Goal: Transaction & Acquisition: Obtain resource

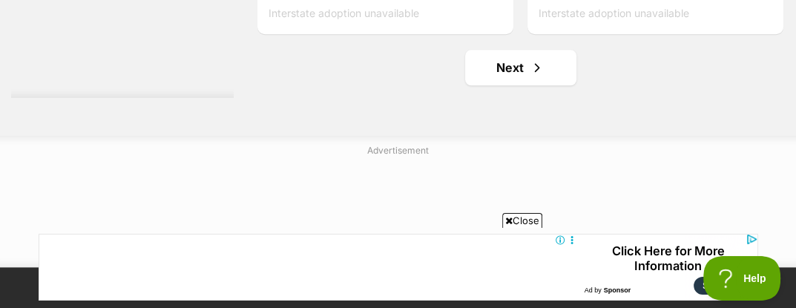
scroll to position [5064, 0]
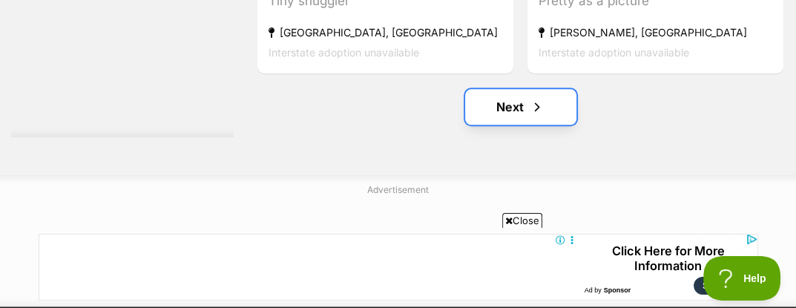
click at [529, 89] on link "Next" at bounding box center [520, 107] width 111 height 36
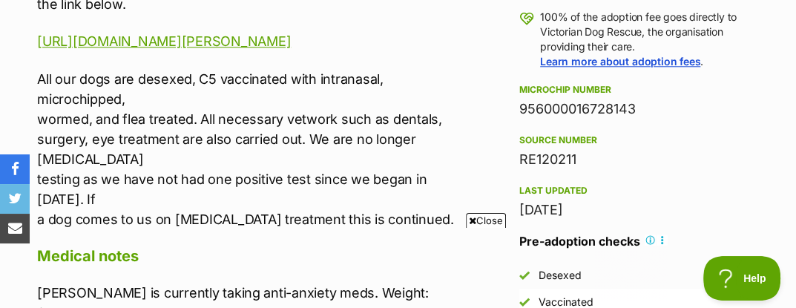
scroll to position [1129, 0]
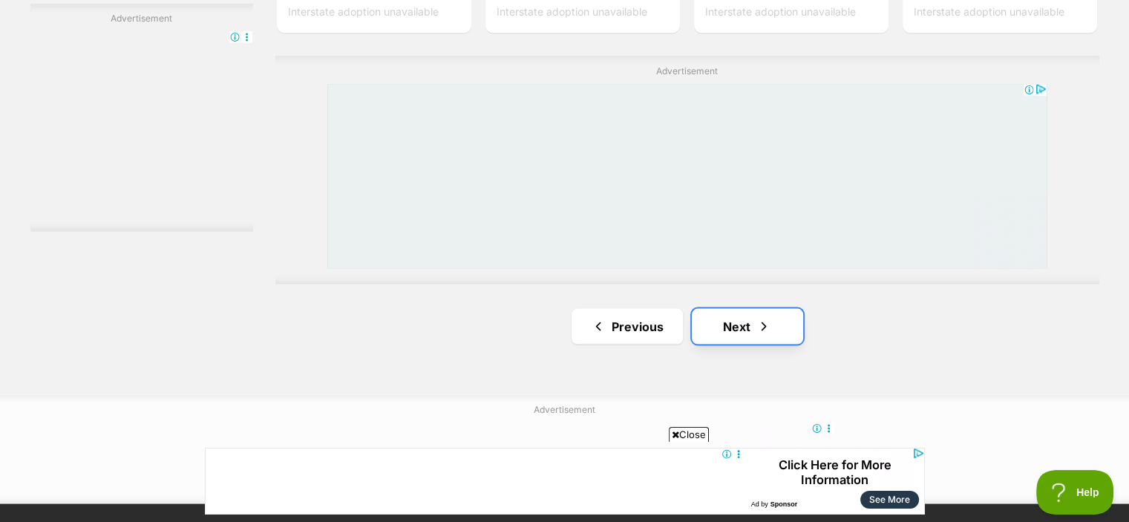
click at [782, 307] on link "Next" at bounding box center [747, 326] width 111 height 36
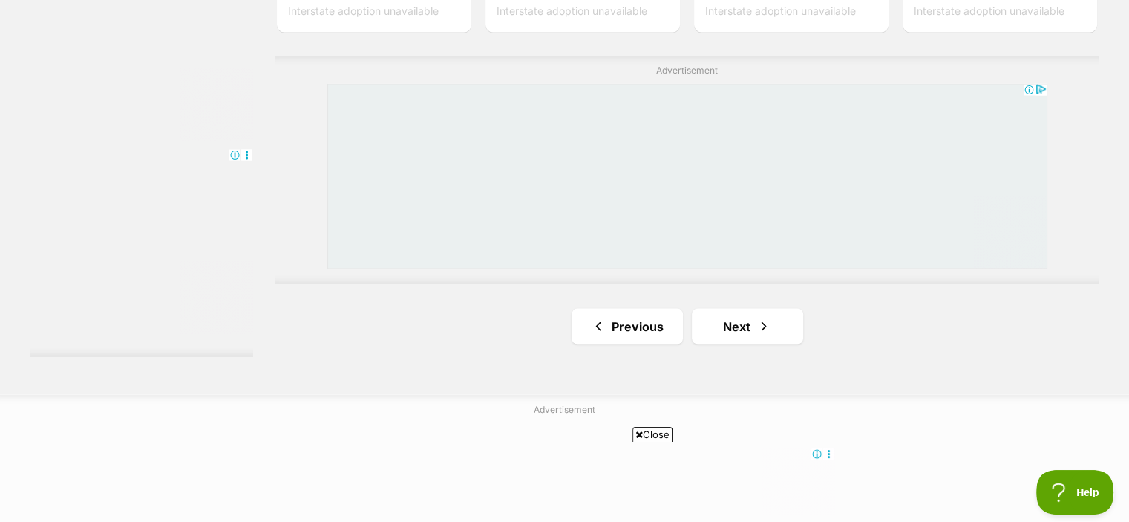
scroll to position [2717, 0]
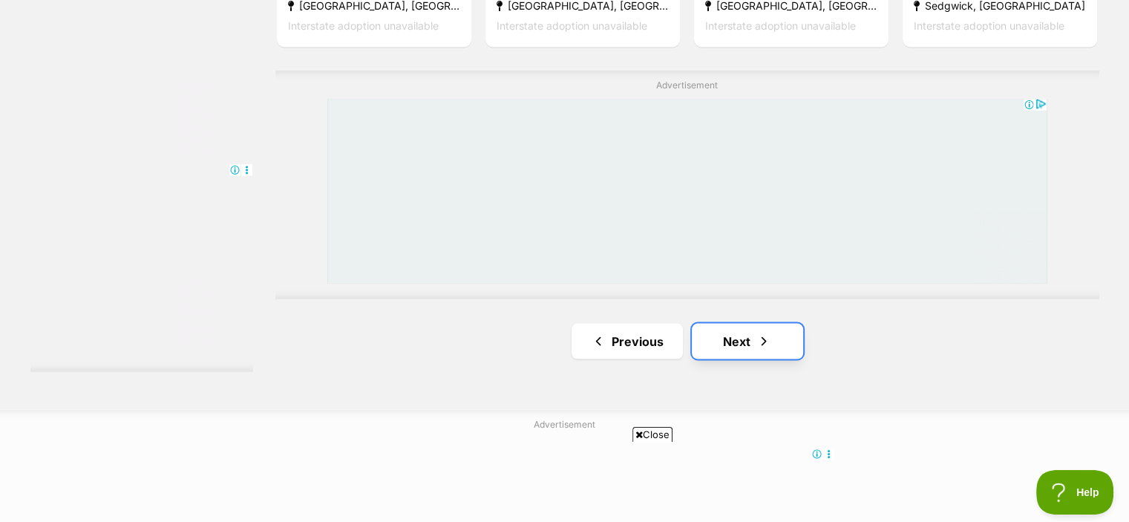
click at [722, 323] on link "Next" at bounding box center [747, 341] width 111 height 36
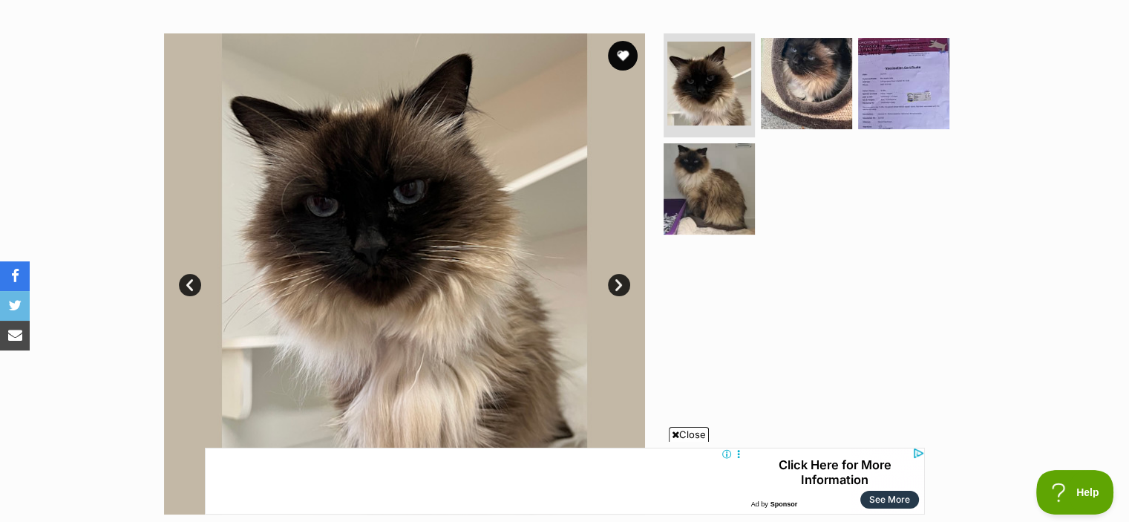
scroll to position [327, 0]
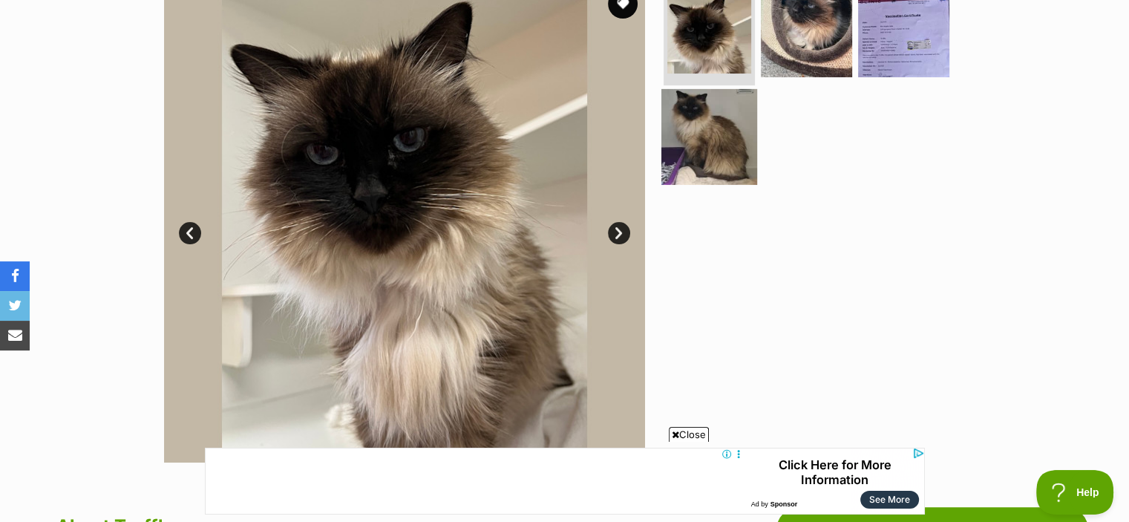
click at [713, 140] on img at bounding box center [709, 136] width 96 height 96
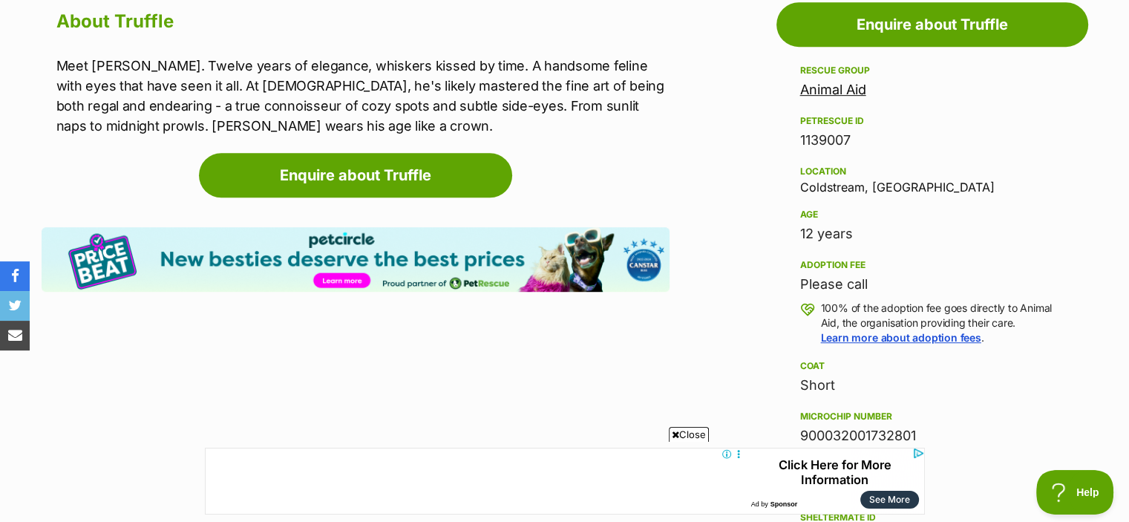
scroll to position [810, 0]
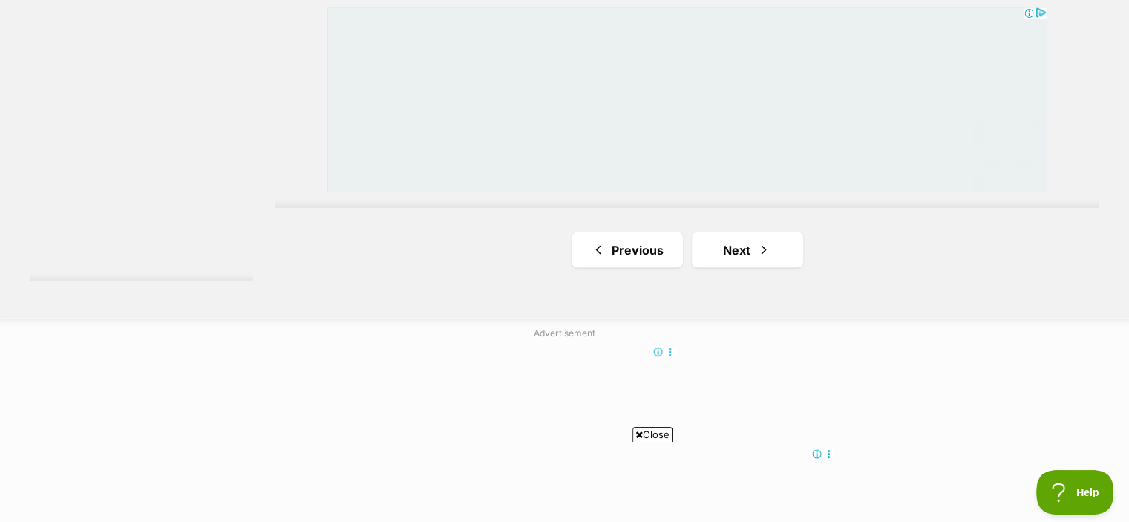
scroll to position [2756, 0]
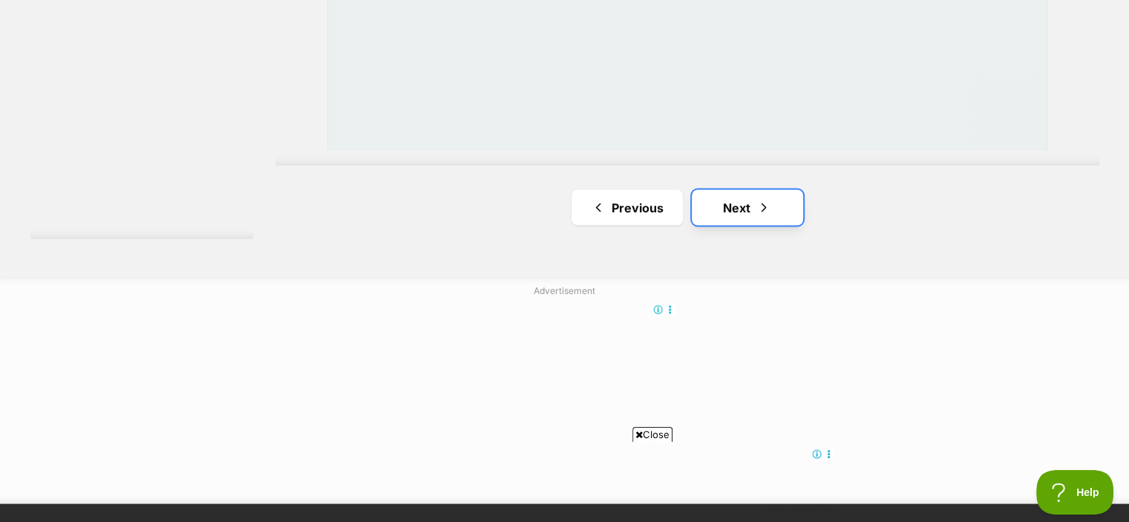
click at [747, 189] on link "Next" at bounding box center [747, 207] width 111 height 36
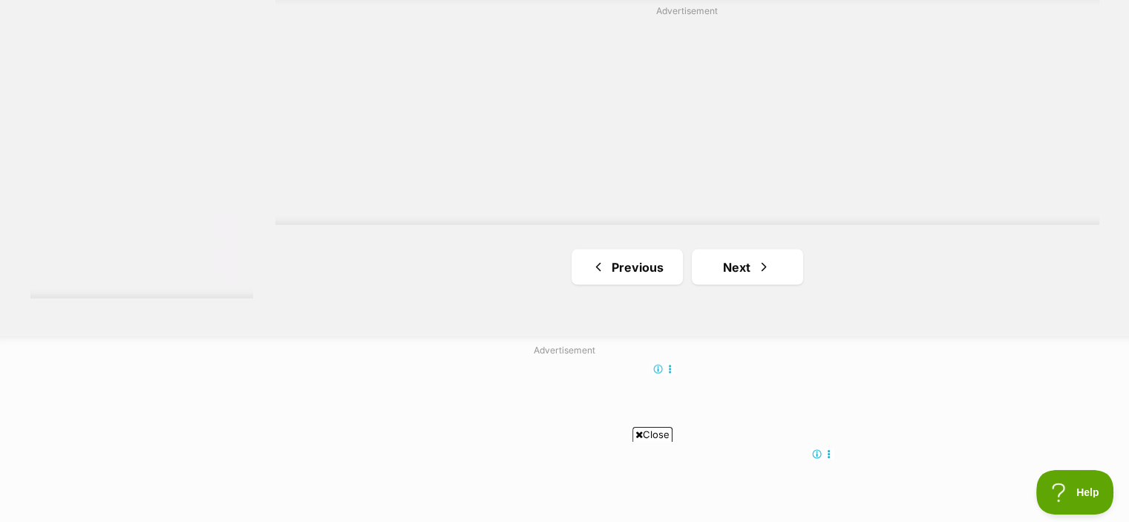
scroll to position [2792, 0]
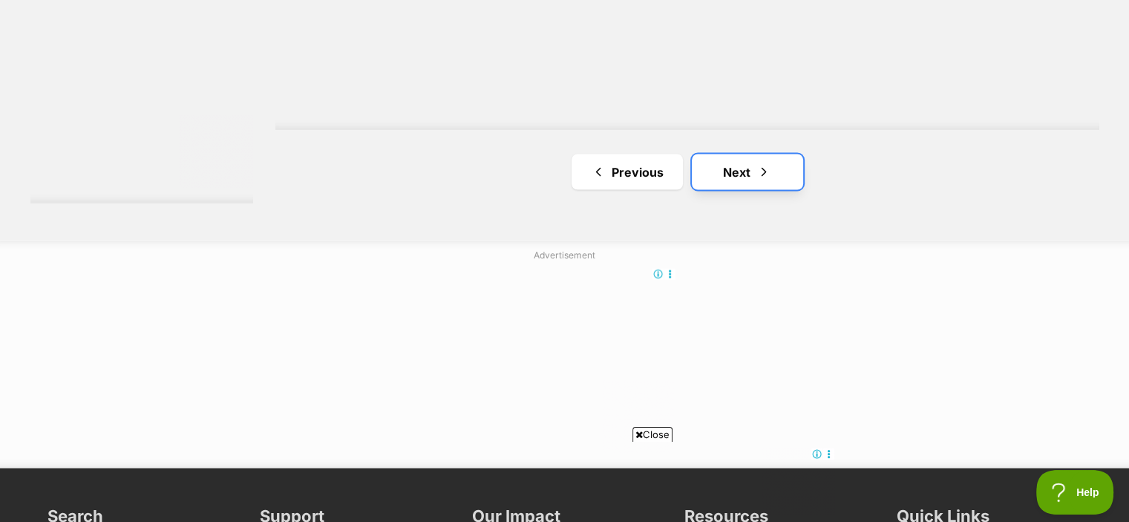
click at [751, 154] on link "Next" at bounding box center [747, 172] width 111 height 36
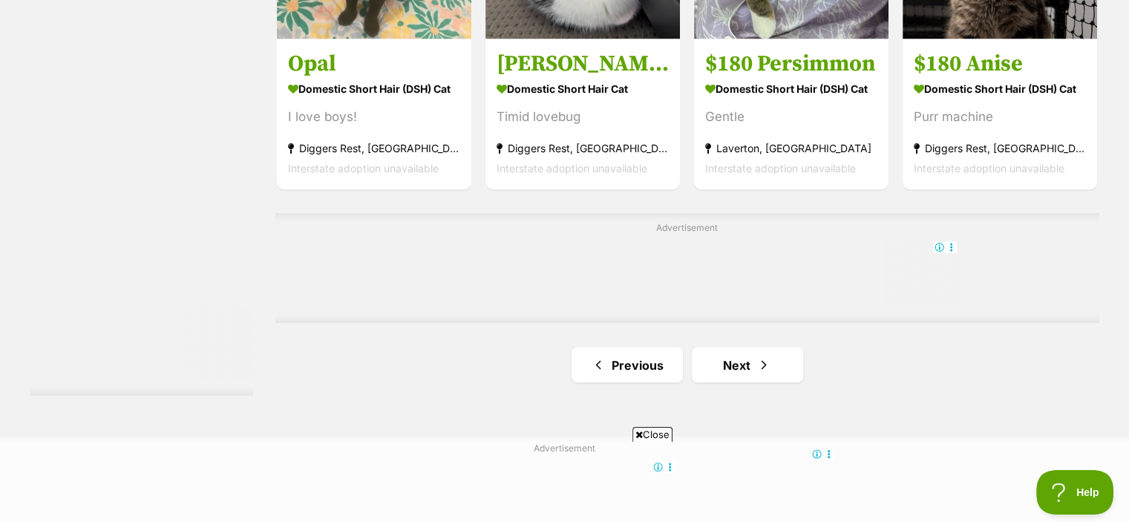
scroll to position [2570, 0]
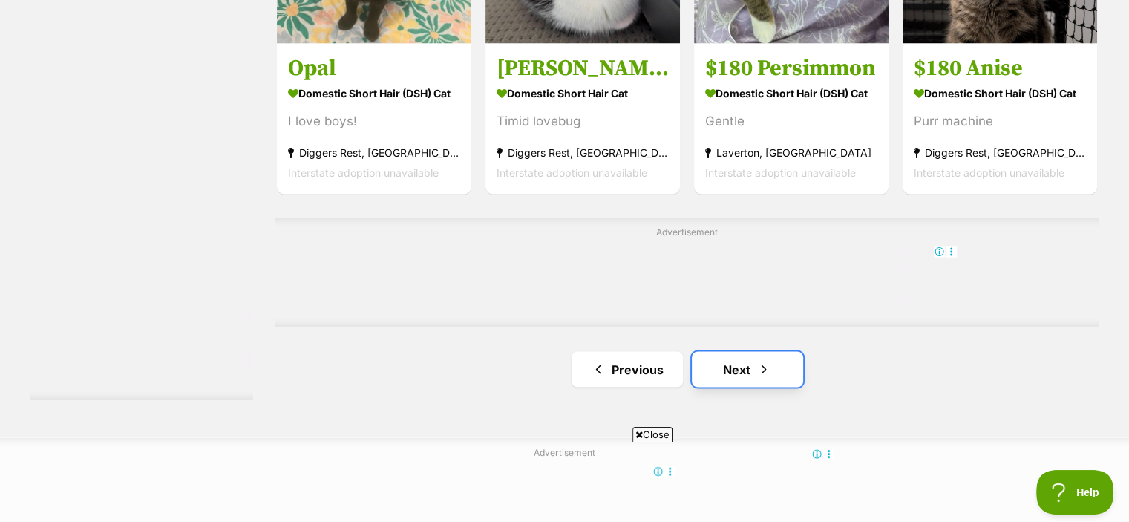
click at [787, 351] on link "Next" at bounding box center [747, 369] width 111 height 36
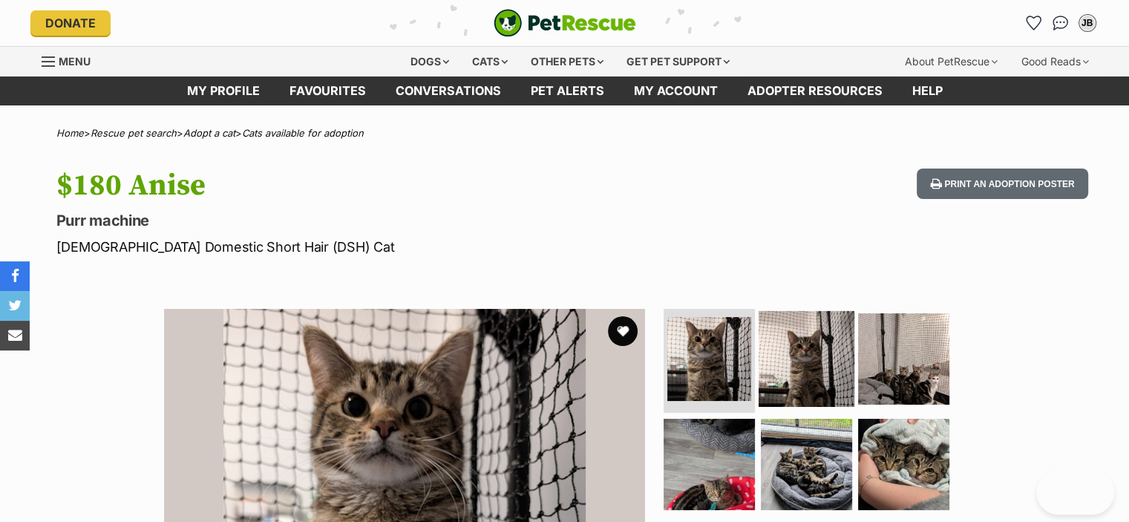
click at [830, 356] on img at bounding box center [807, 359] width 96 height 96
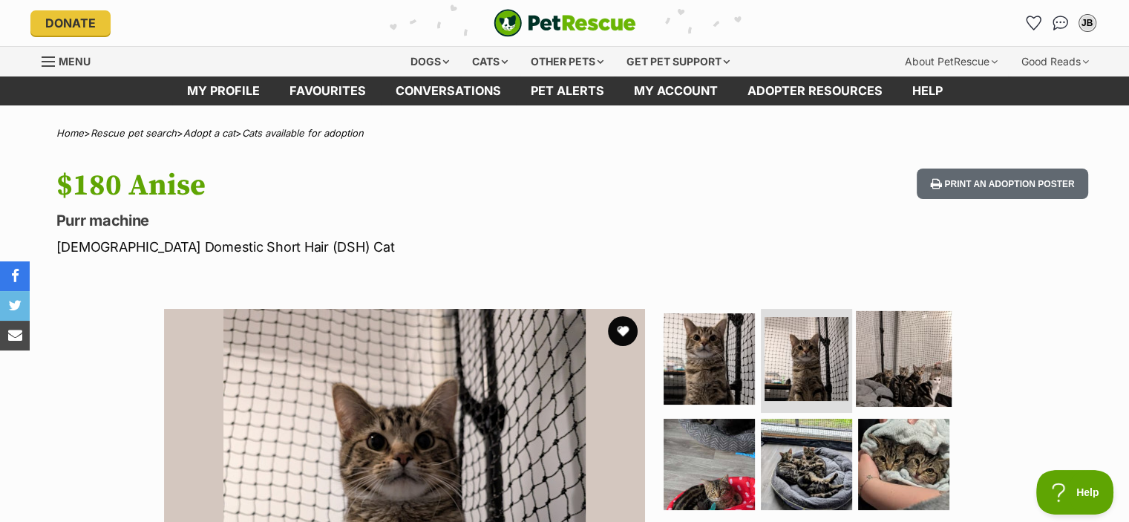
click at [909, 329] on img at bounding box center [904, 359] width 96 height 96
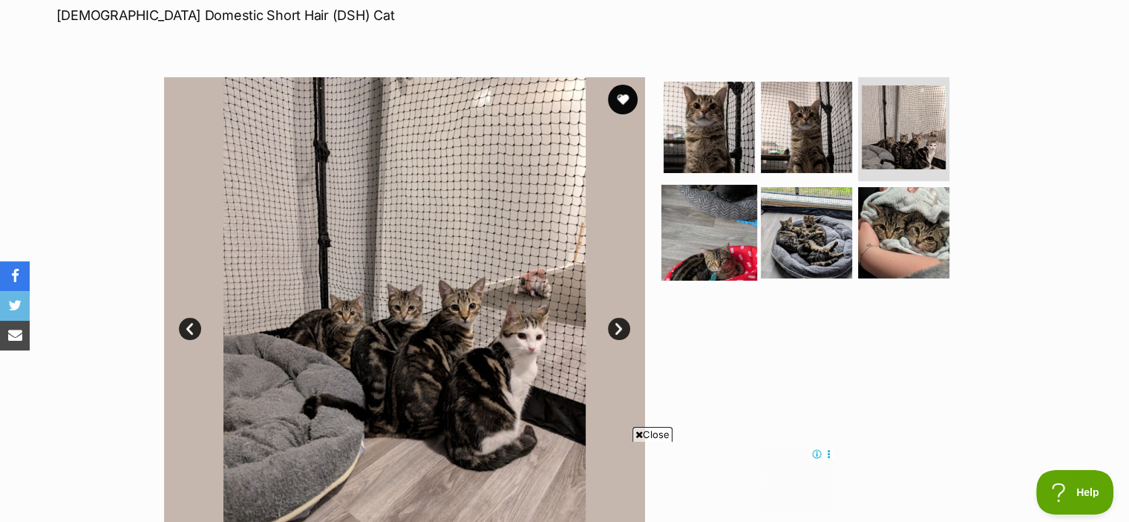
click at [690, 219] on img at bounding box center [709, 232] width 96 height 96
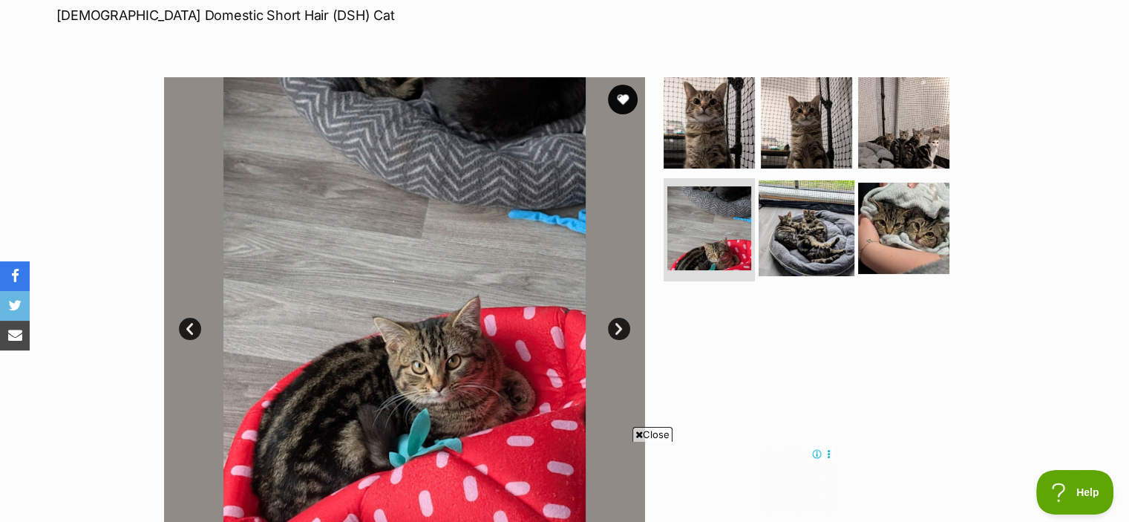
click at [805, 229] on img at bounding box center [807, 228] width 96 height 96
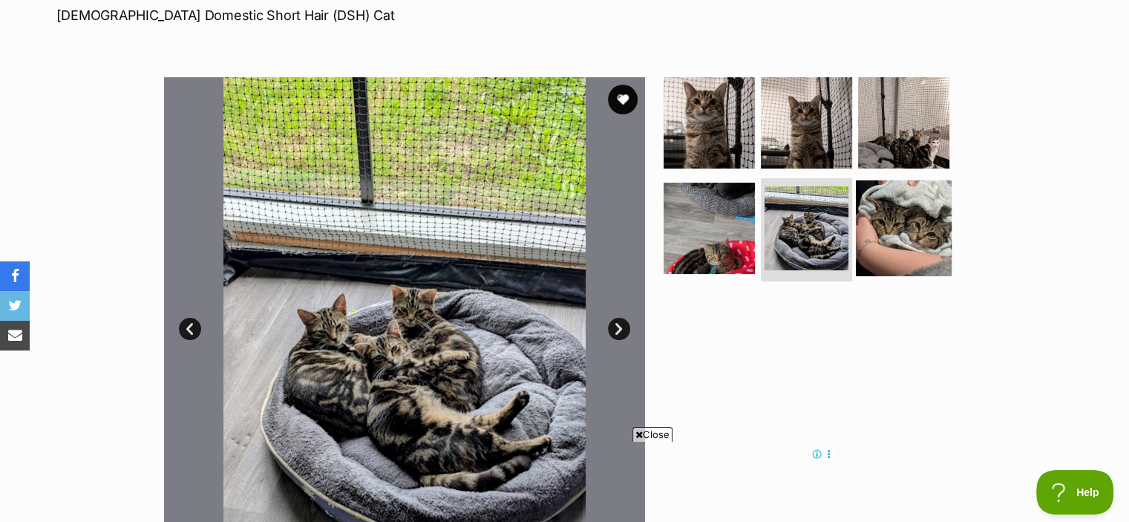
click at [918, 235] on img at bounding box center [904, 228] width 96 height 96
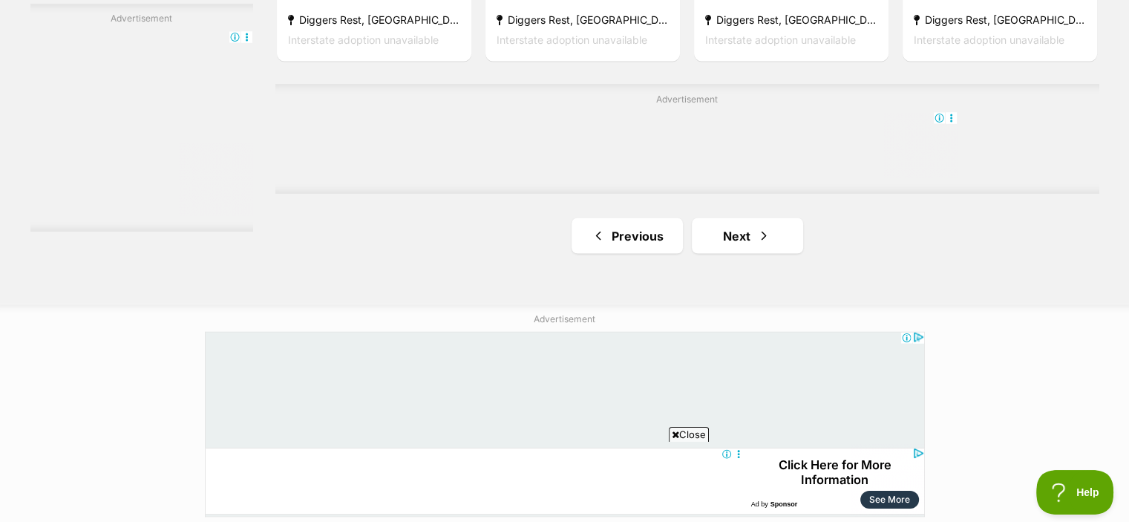
scroll to position [2790, 0]
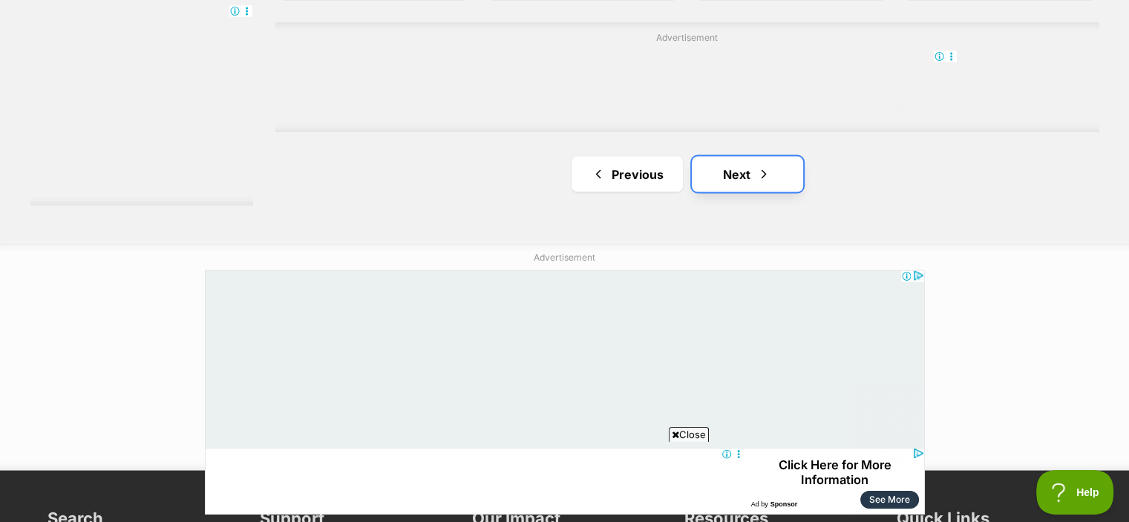
click at [716, 156] on link "Next" at bounding box center [747, 174] width 111 height 36
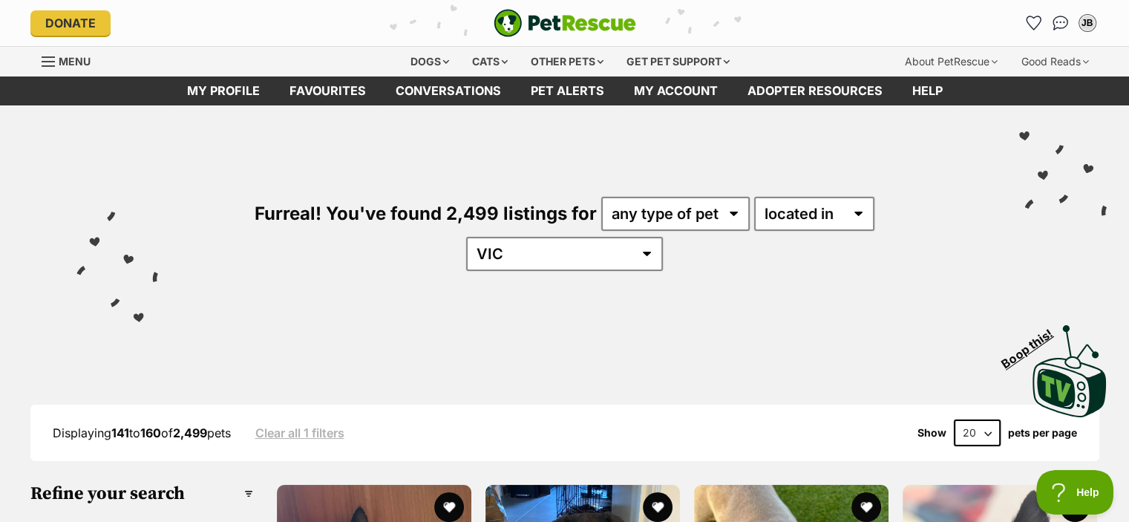
click at [1027, 10] on div "Donate PetRescue home JB My account JB Jessica Brockway Edit profile Log out Pe…" at bounding box center [564, 23] width 1069 height 46
click at [1030, 20] on icon "Favourites" at bounding box center [1033, 22] width 18 height 17
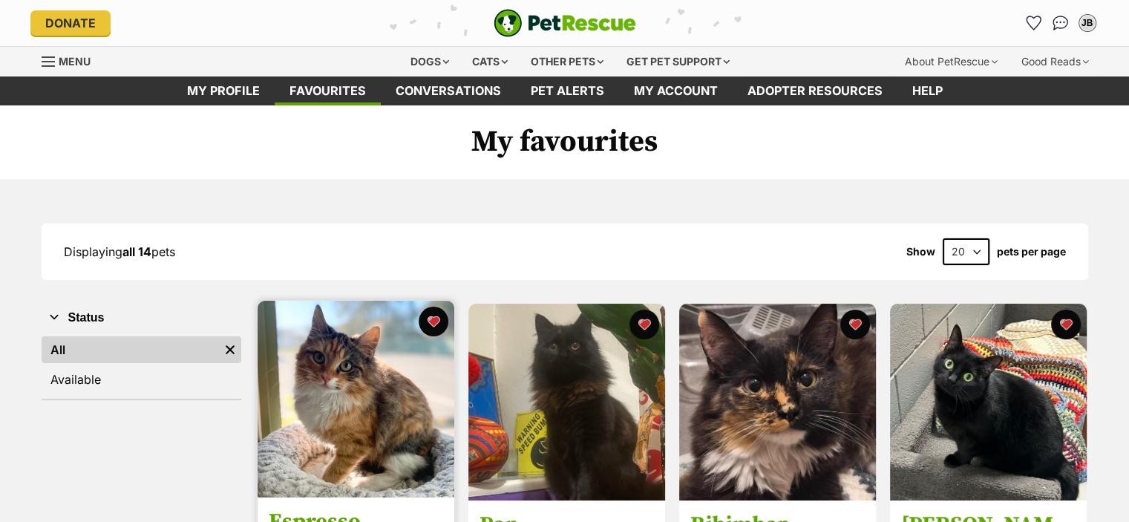
click at [401, 427] on img at bounding box center [356, 399] width 197 height 197
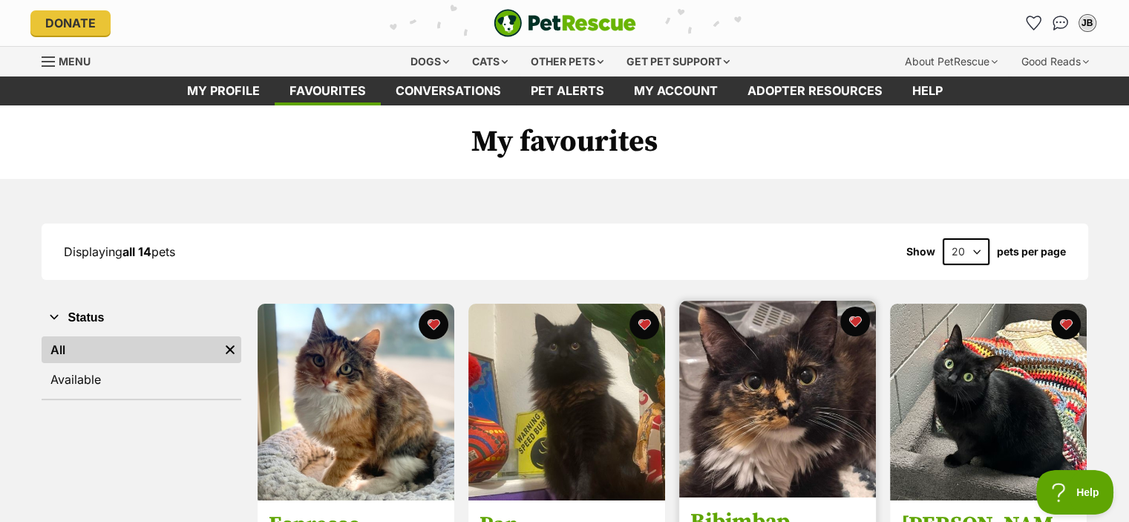
click at [710, 419] on img at bounding box center [777, 399] width 197 height 197
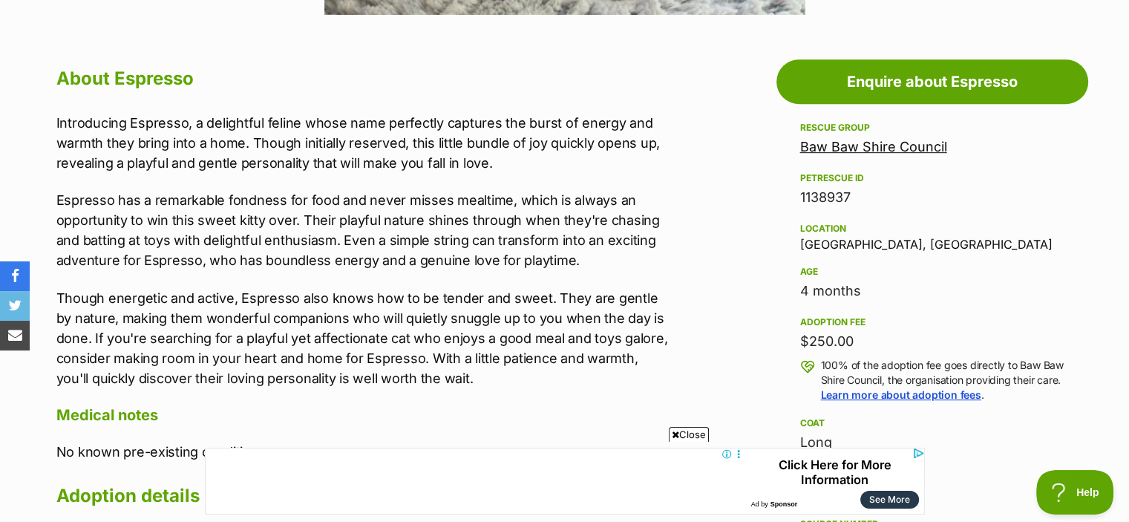
scroll to position [783, 0]
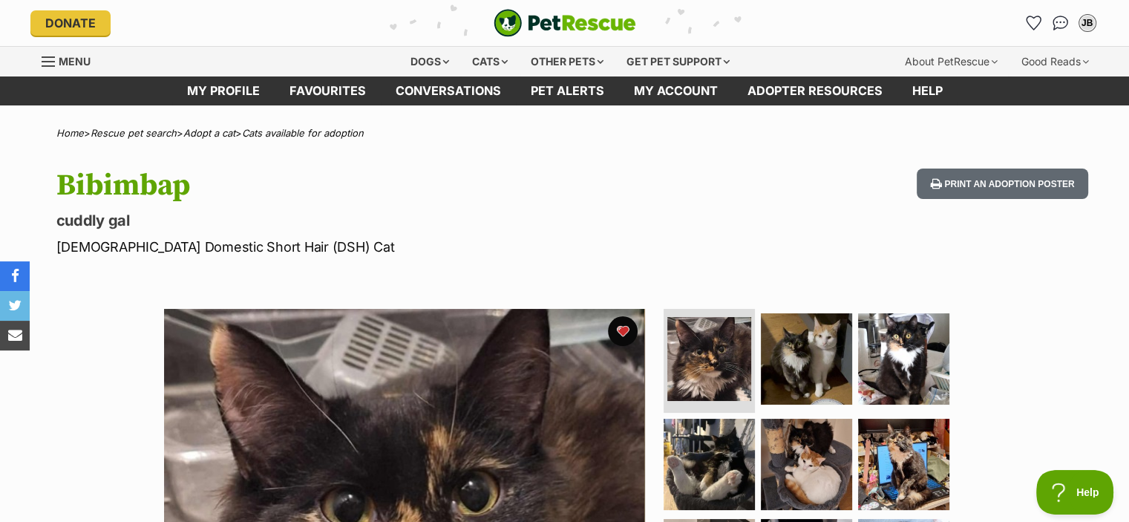
drag, startPoint x: 1128, startPoint y: 45, endPoint x: 1131, endPoint y: 94, distance: 48.3
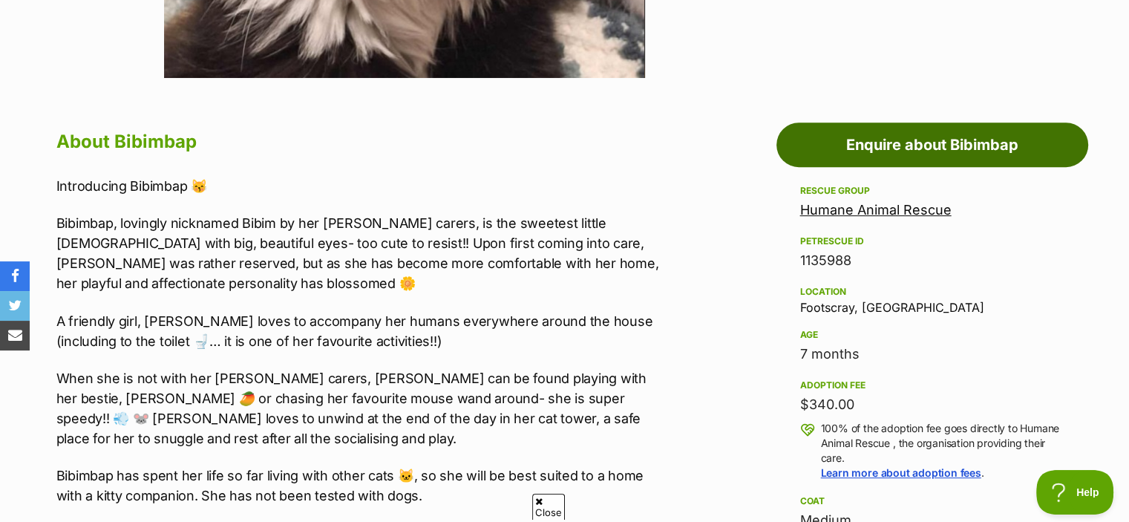
click at [912, 154] on link "Enquire about Bibimbap" at bounding box center [932, 144] width 312 height 45
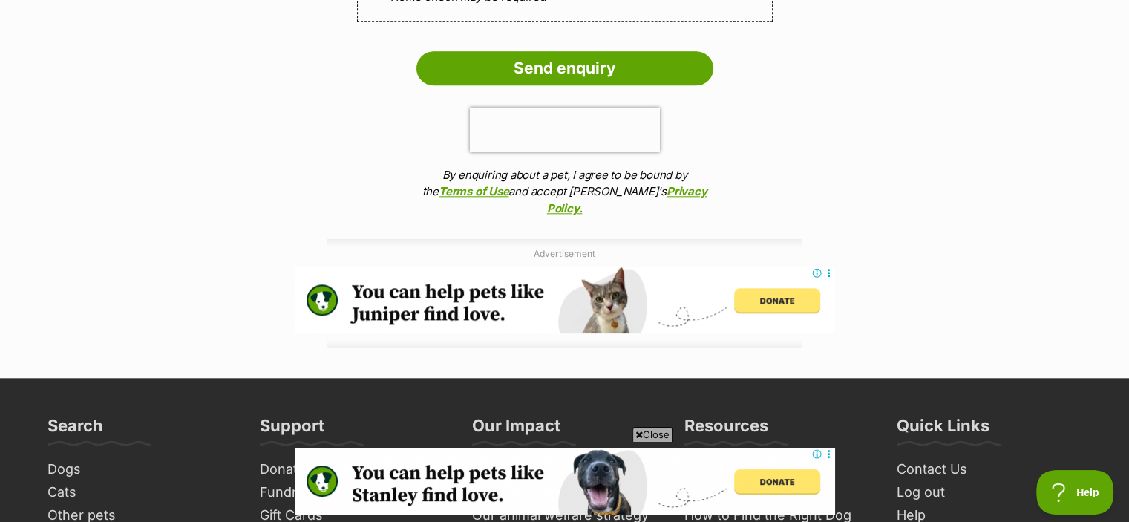
scroll to position [1612, 0]
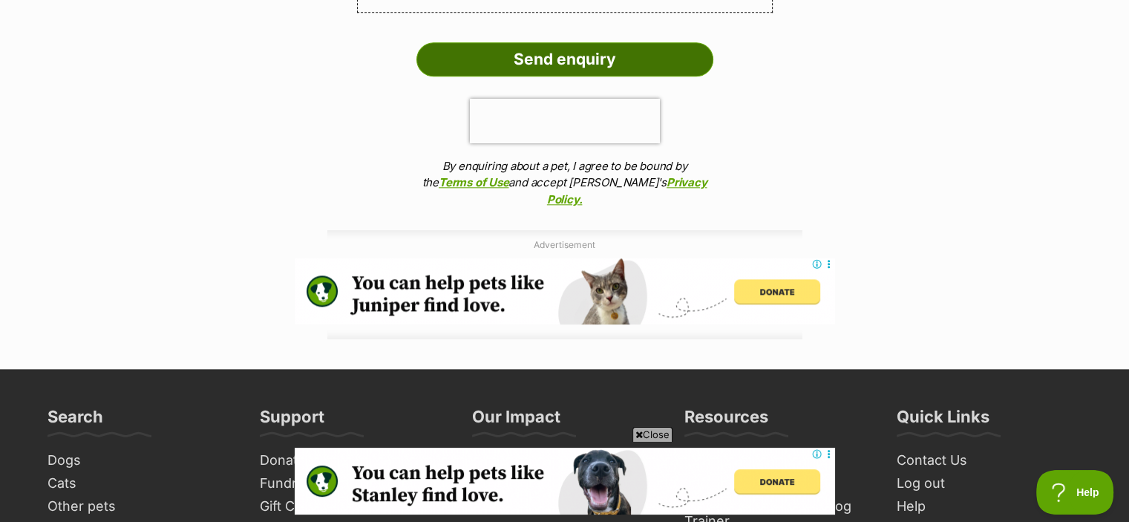
click at [688, 50] on input "Send enquiry" at bounding box center [564, 59] width 297 height 34
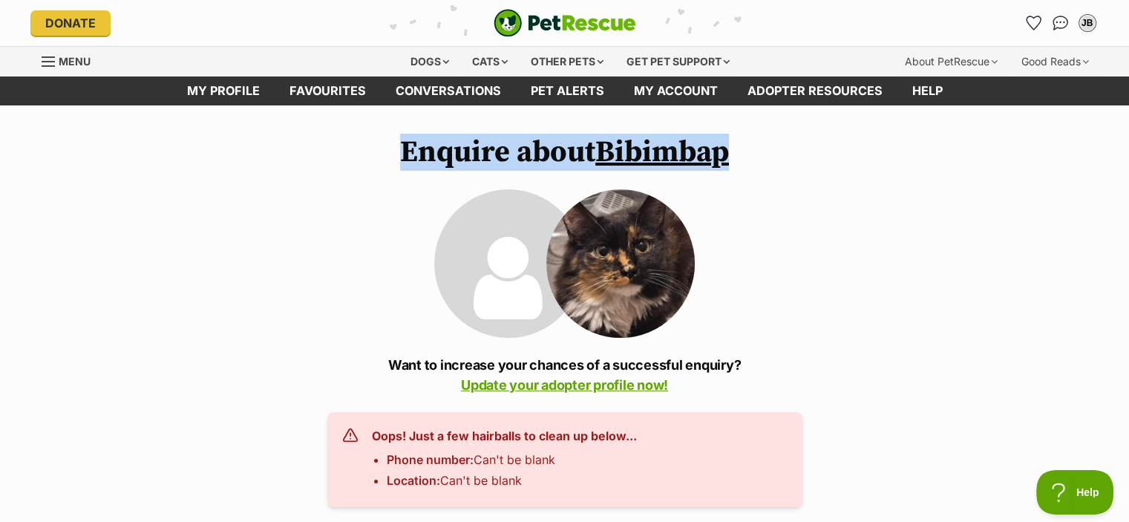
drag, startPoint x: 1128, startPoint y: 100, endPoint x: 1134, endPoint y: 115, distance: 16.0
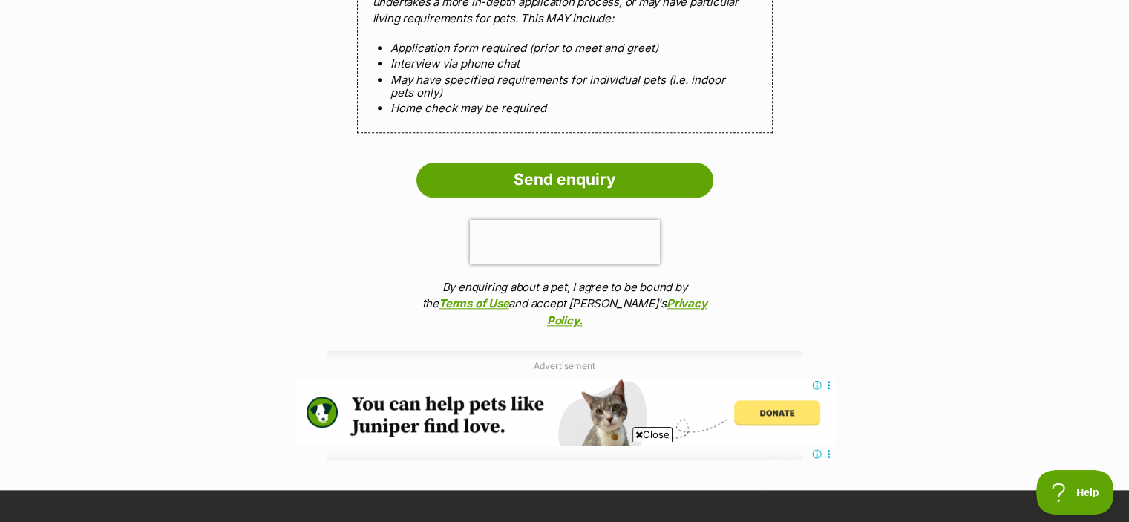
scroll to position [1610, 0]
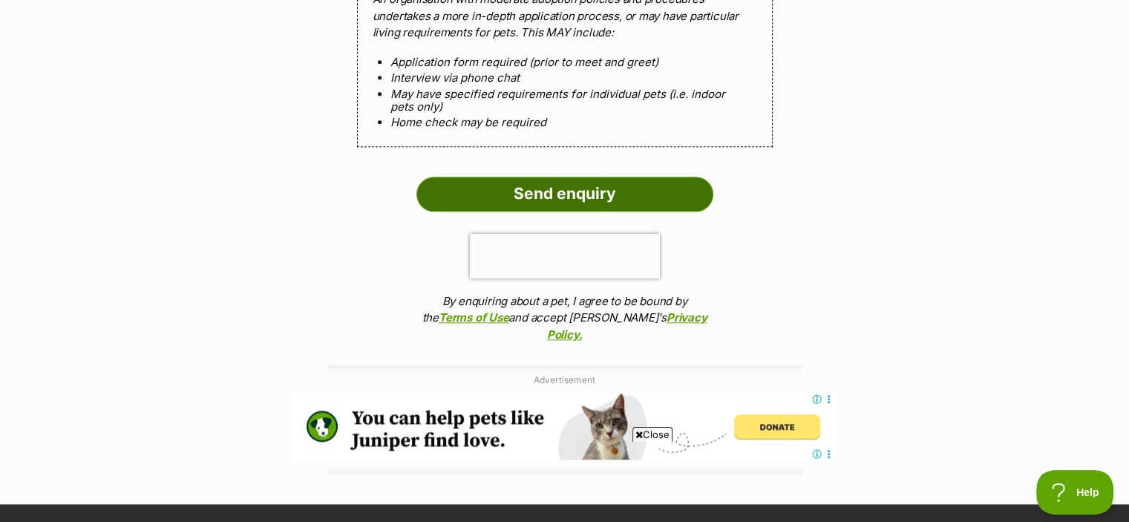
click at [588, 177] on input "Send enquiry" at bounding box center [564, 194] width 297 height 34
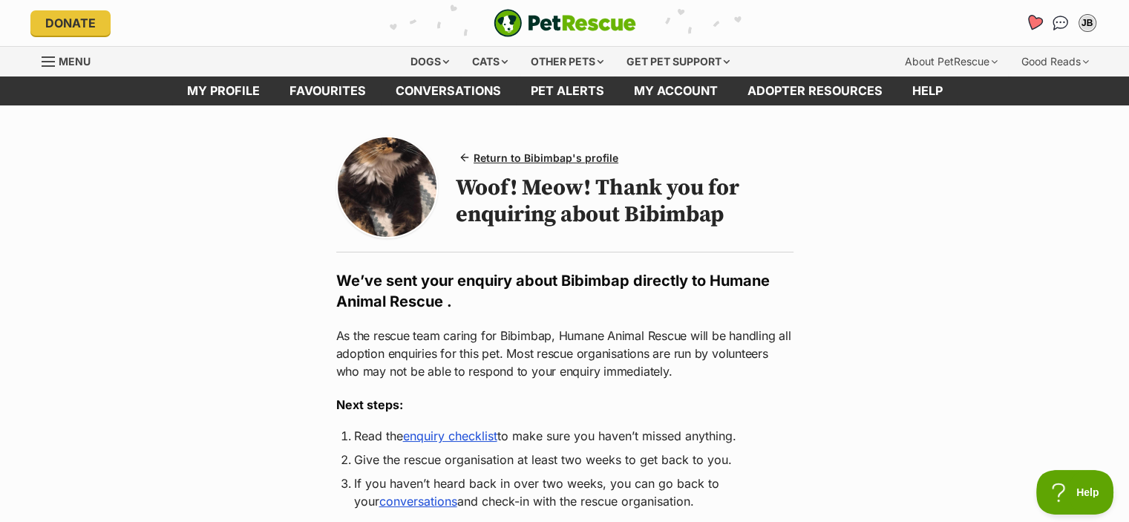
click at [1038, 16] on icon "Favourites" at bounding box center [1034, 22] width 20 height 19
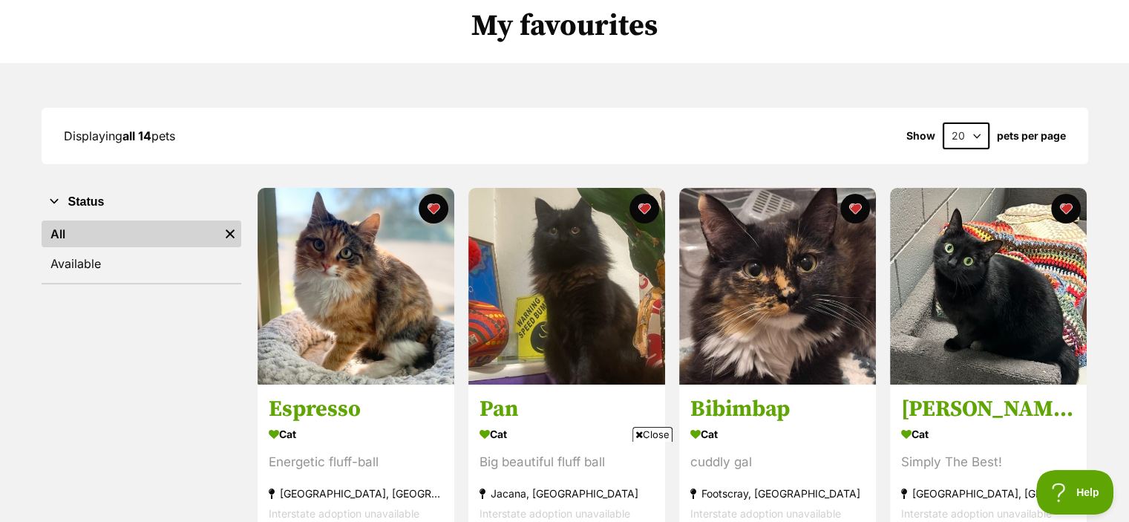
scroll to position [155, 0]
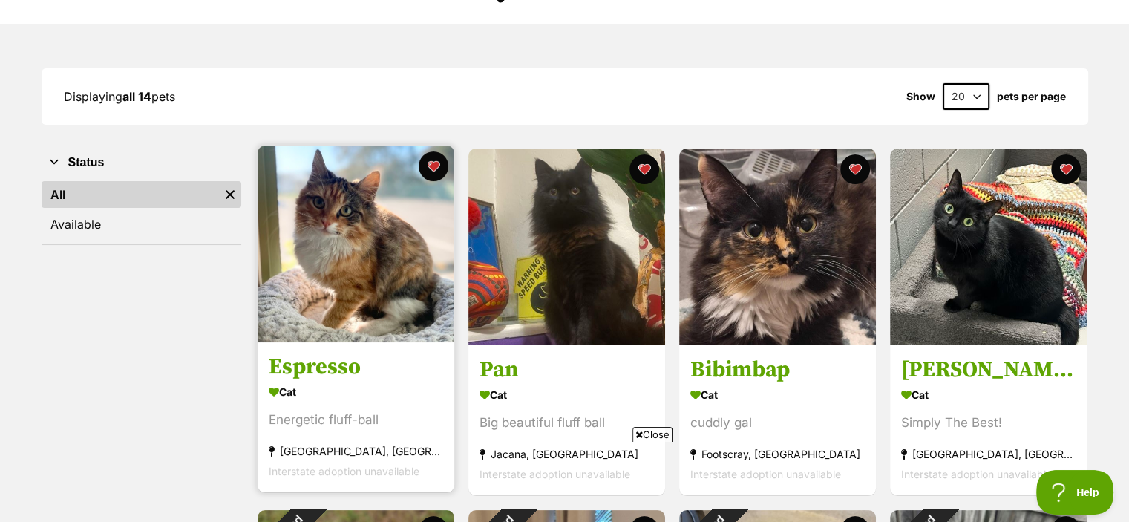
click at [346, 318] on img at bounding box center [356, 243] width 197 height 197
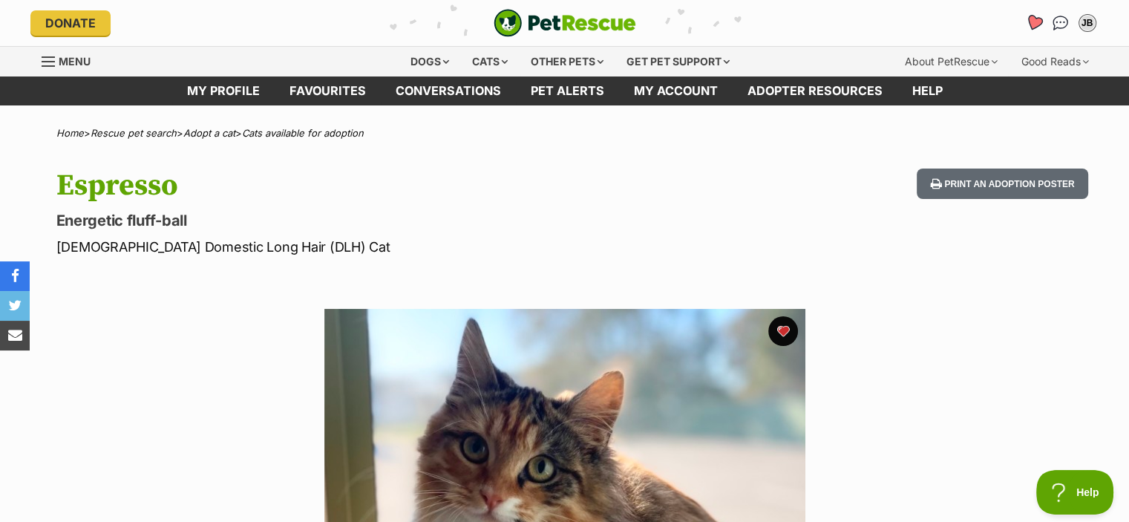
click at [1032, 24] on icon "Favourites" at bounding box center [1033, 22] width 18 height 17
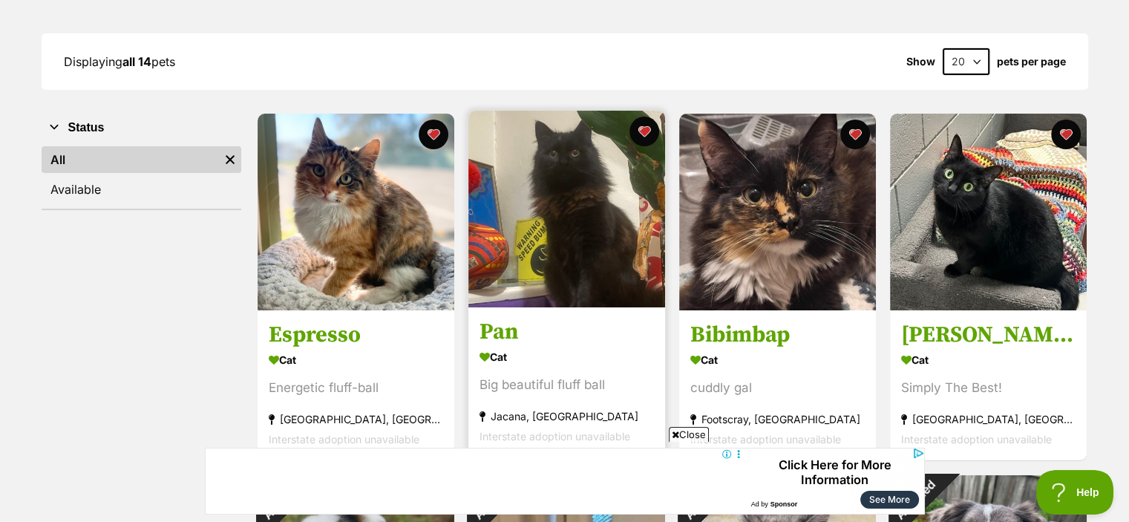
click at [528, 283] on img at bounding box center [566, 209] width 197 height 197
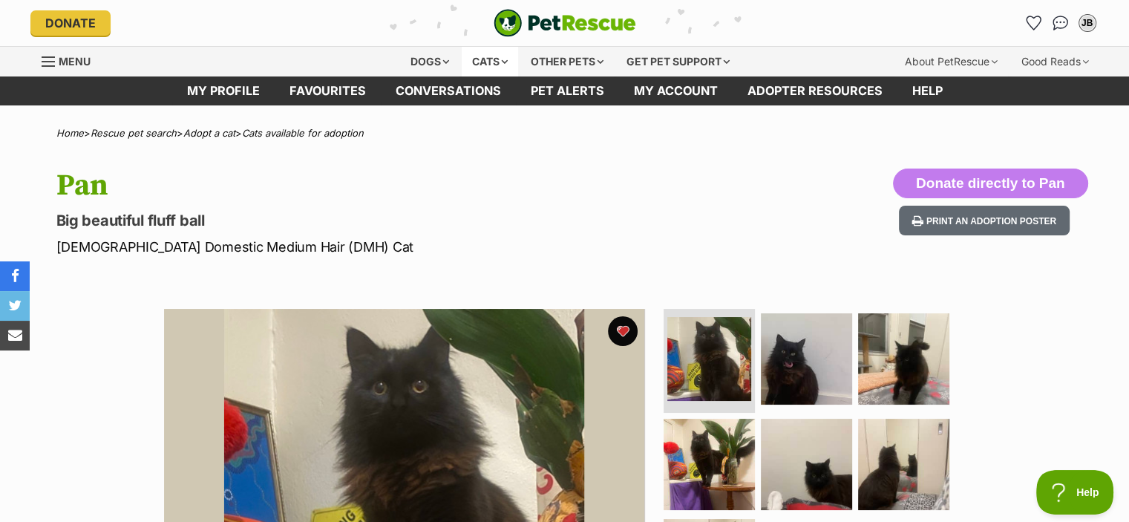
click at [490, 61] on div "Cats" at bounding box center [490, 62] width 56 height 30
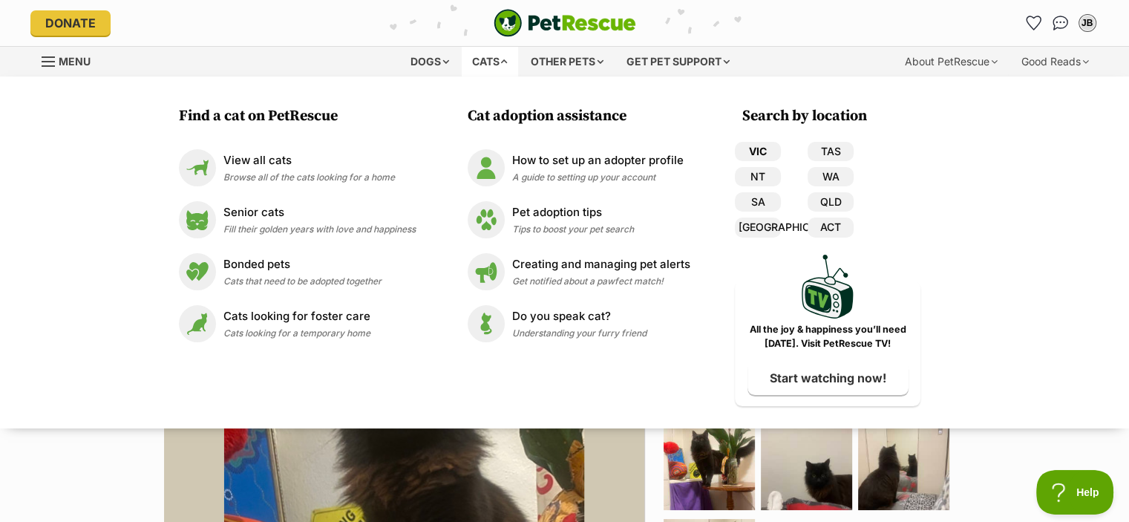
click at [769, 152] on link "VIC" at bounding box center [758, 151] width 46 height 19
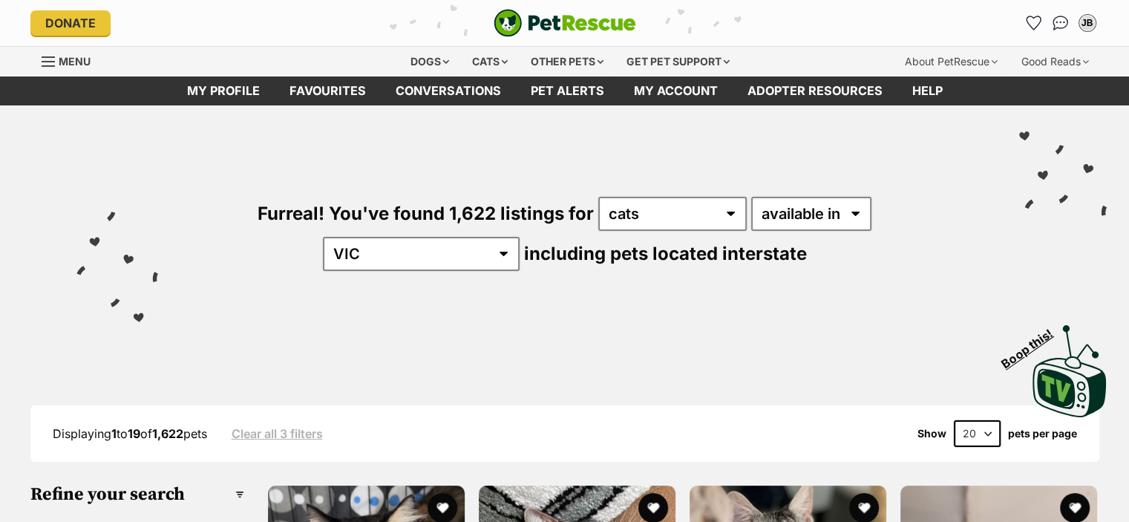
select select "disabled"
click at [751, 197] on select "available in located in" at bounding box center [811, 214] width 120 height 34
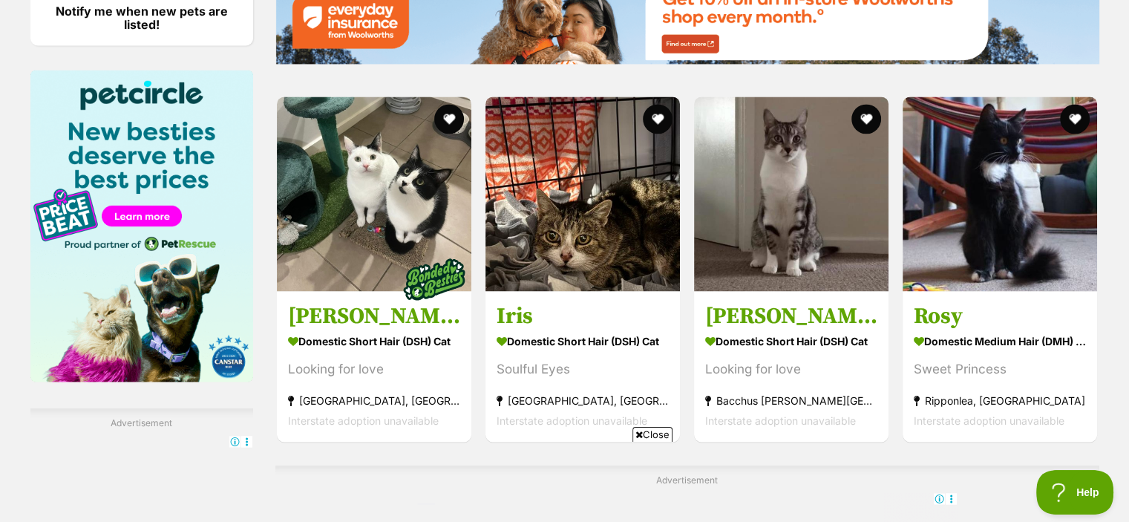
scroll to position [2546, 0]
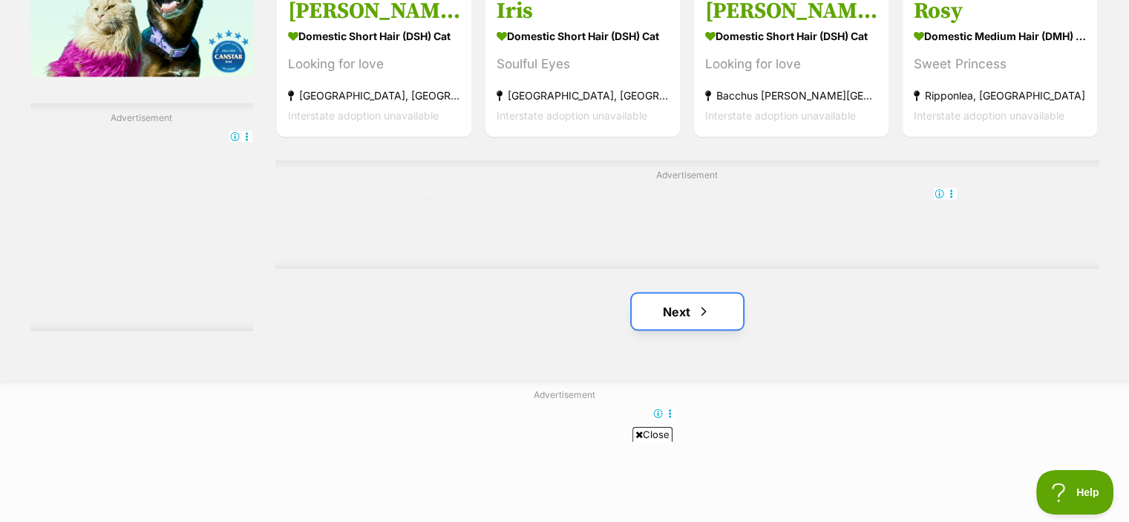
click at [724, 293] on link "Next" at bounding box center [687, 311] width 111 height 36
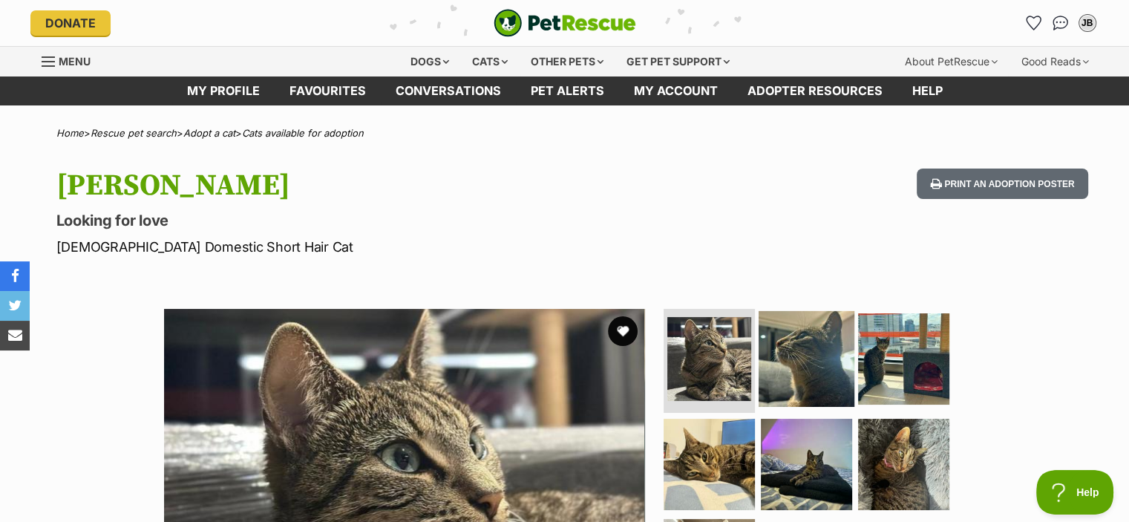
click at [823, 379] on img at bounding box center [807, 359] width 96 height 96
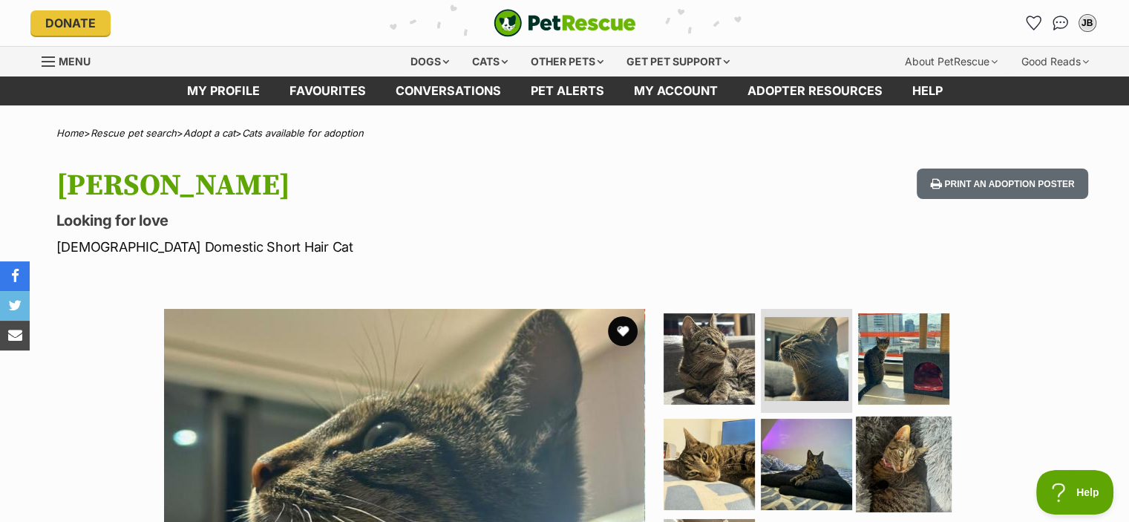
click at [904, 471] on img at bounding box center [904, 464] width 96 height 96
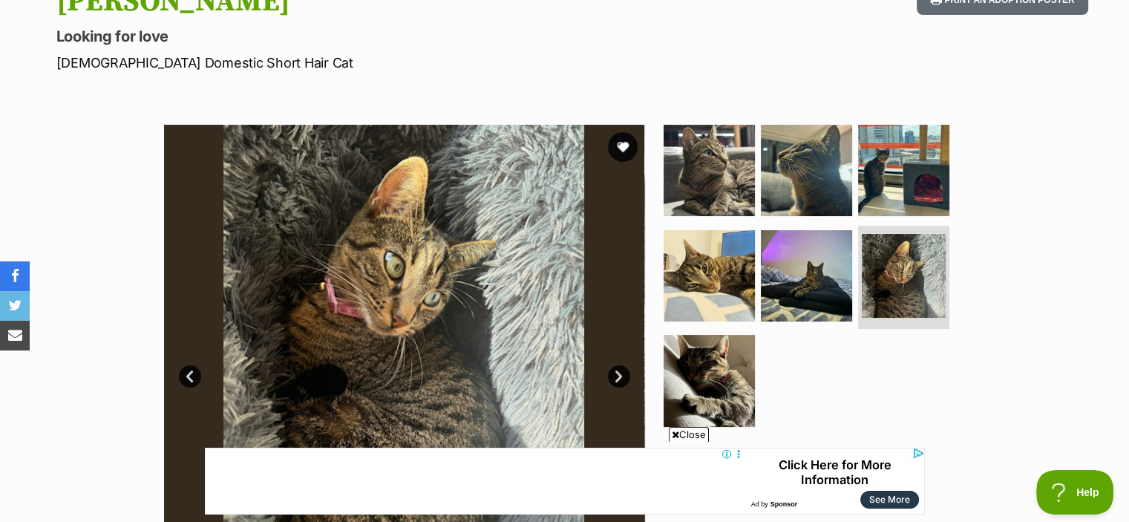
scroll to position [266, 0]
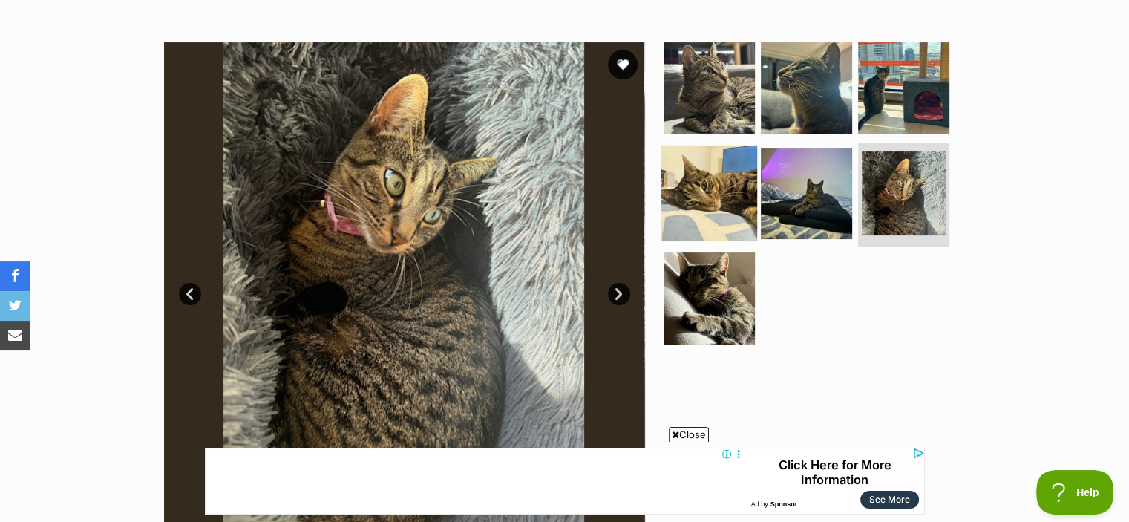
click at [704, 172] on img at bounding box center [709, 193] width 96 height 96
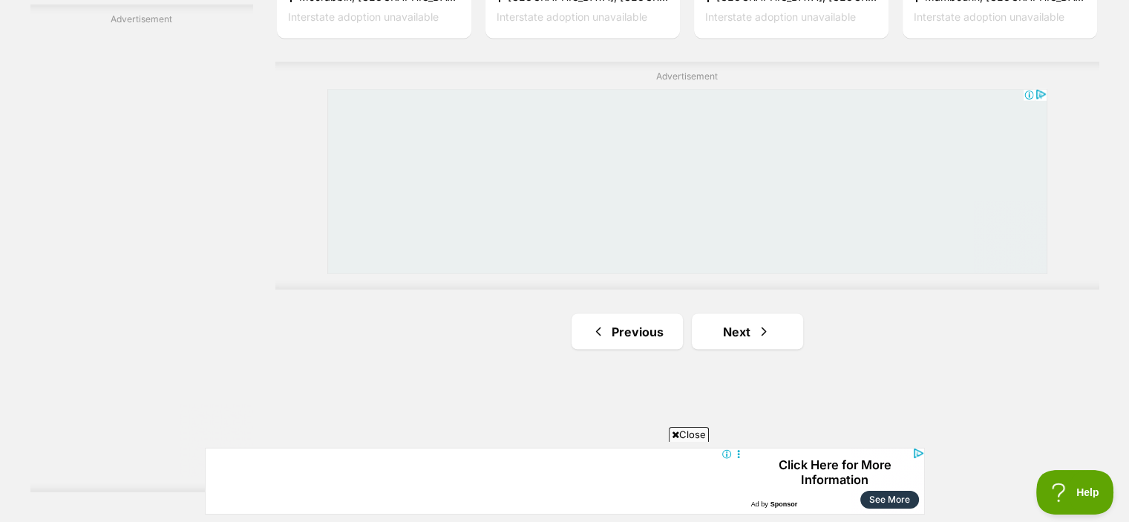
scroll to position [2640, 0]
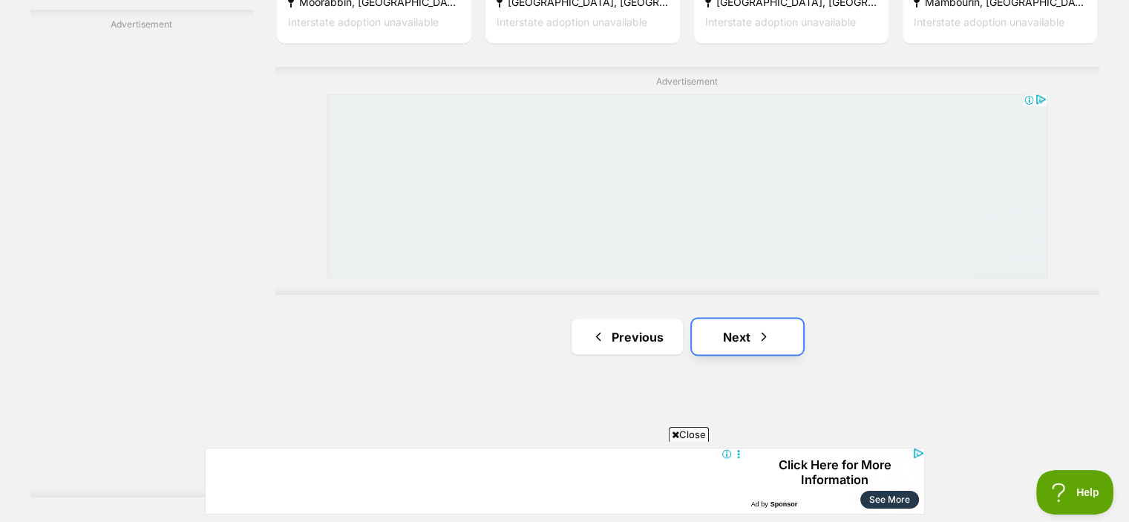
click at [781, 318] on link "Next" at bounding box center [747, 336] width 111 height 36
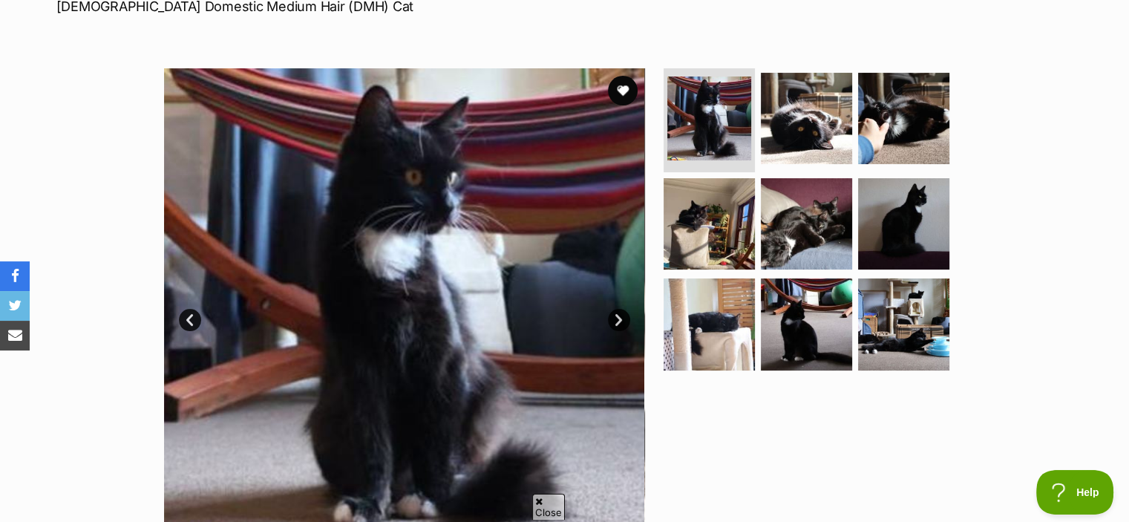
scroll to position [263, 0]
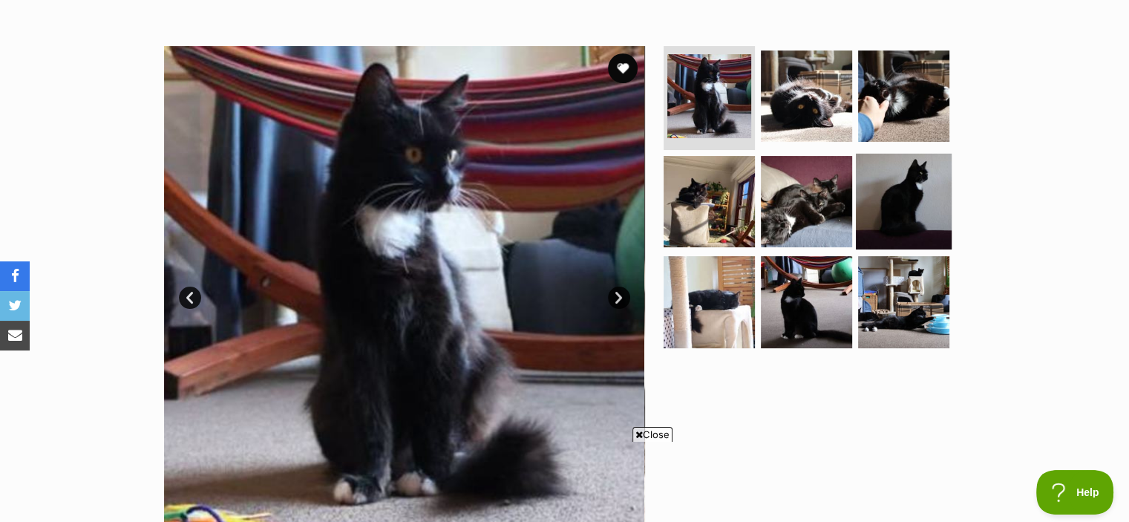
click at [896, 198] on img at bounding box center [904, 201] width 96 height 96
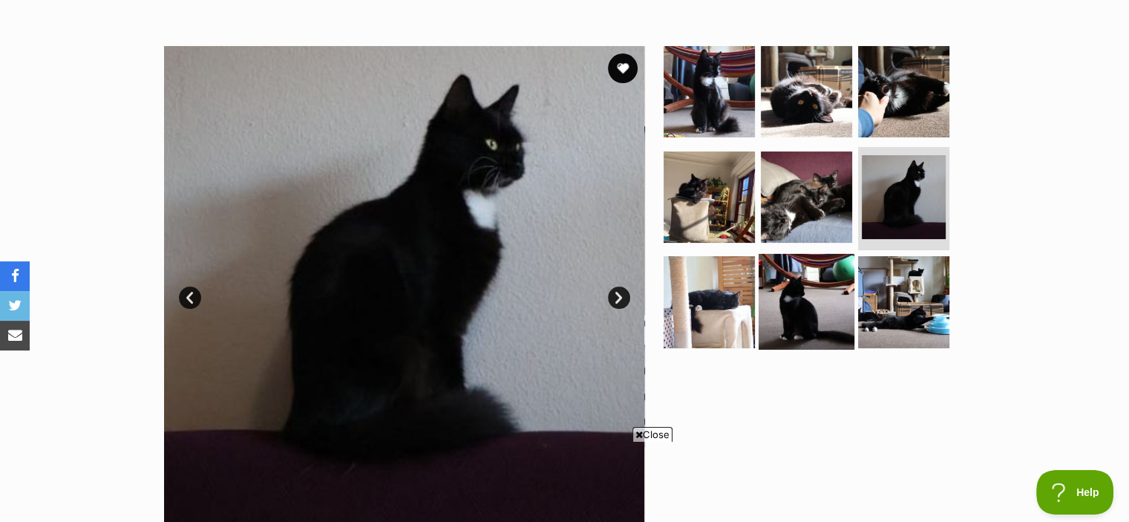
click at [812, 297] on img at bounding box center [807, 302] width 96 height 96
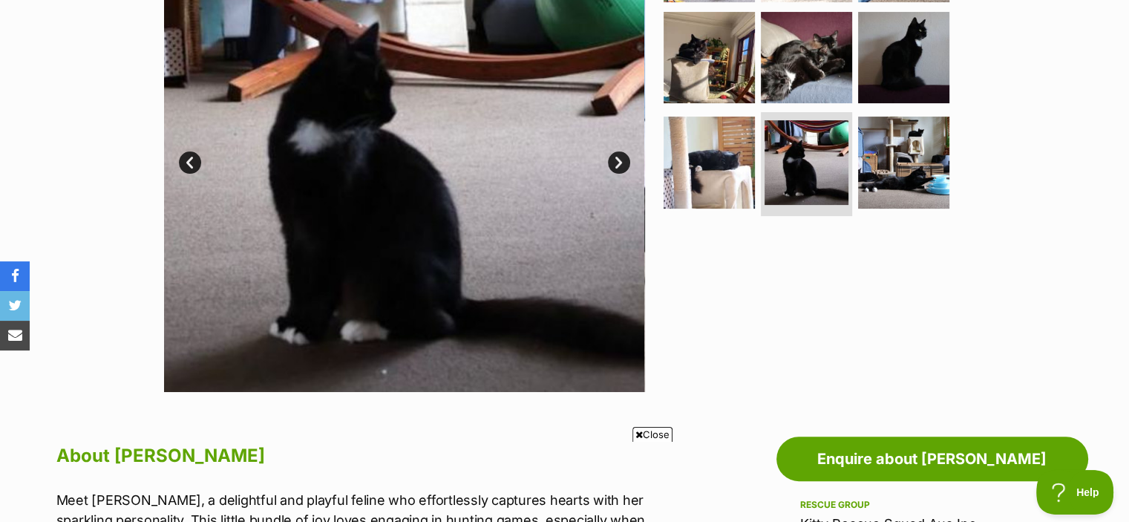
scroll to position [402, 0]
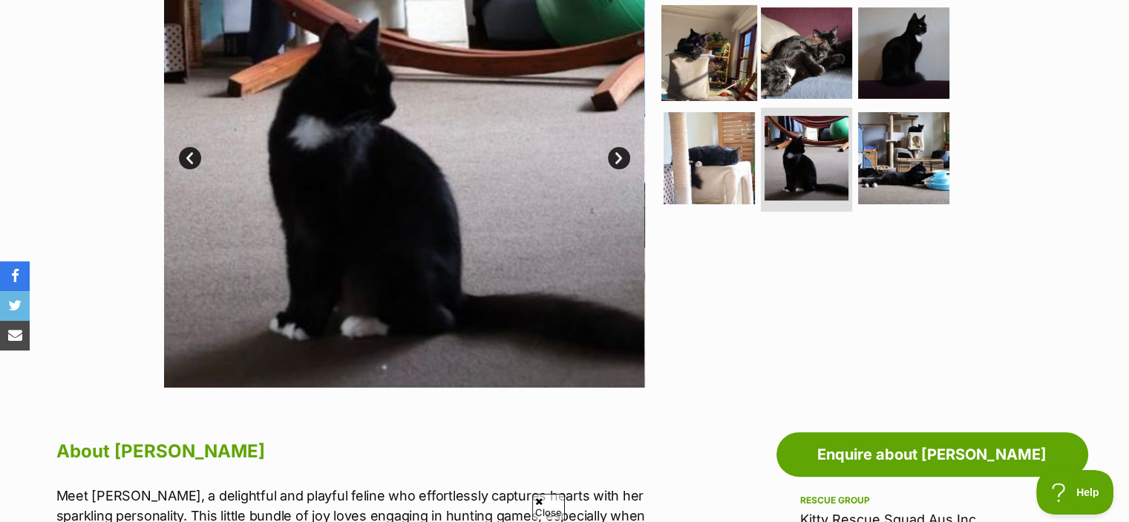
click at [694, 80] on img at bounding box center [709, 52] width 96 height 96
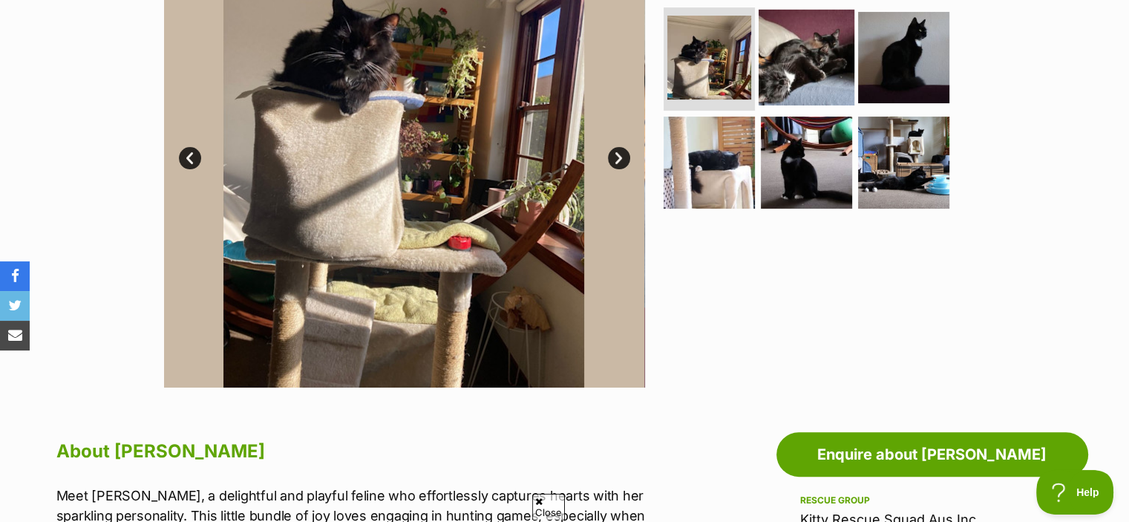
scroll to position [0, 0]
click at [784, 71] on img at bounding box center [807, 57] width 96 height 96
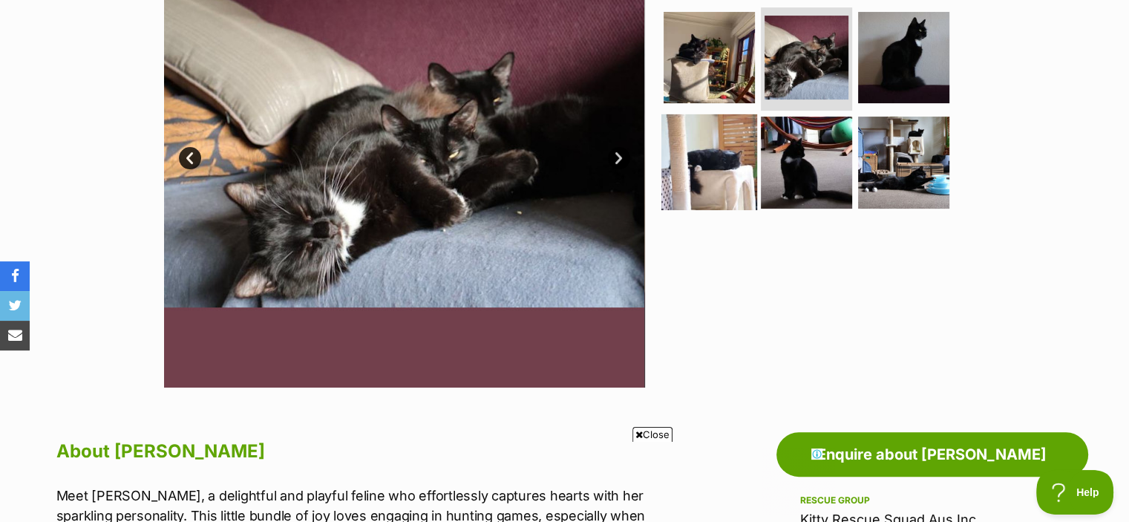
click at [723, 141] on img at bounding box center [709, 162] width 96 height 96
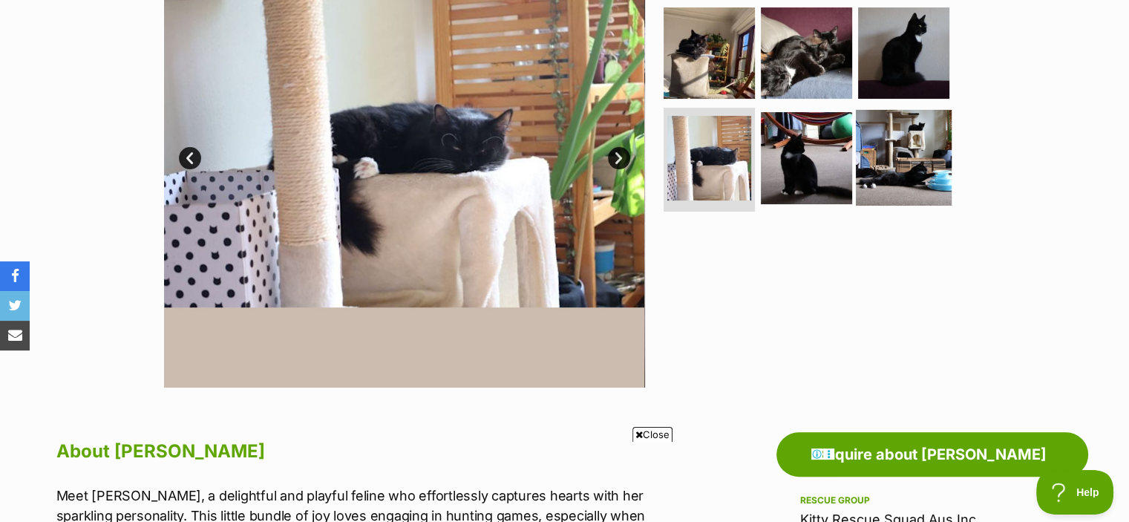
click at [945, 144] on img at bounding box center [904, 158] width 96 height 96
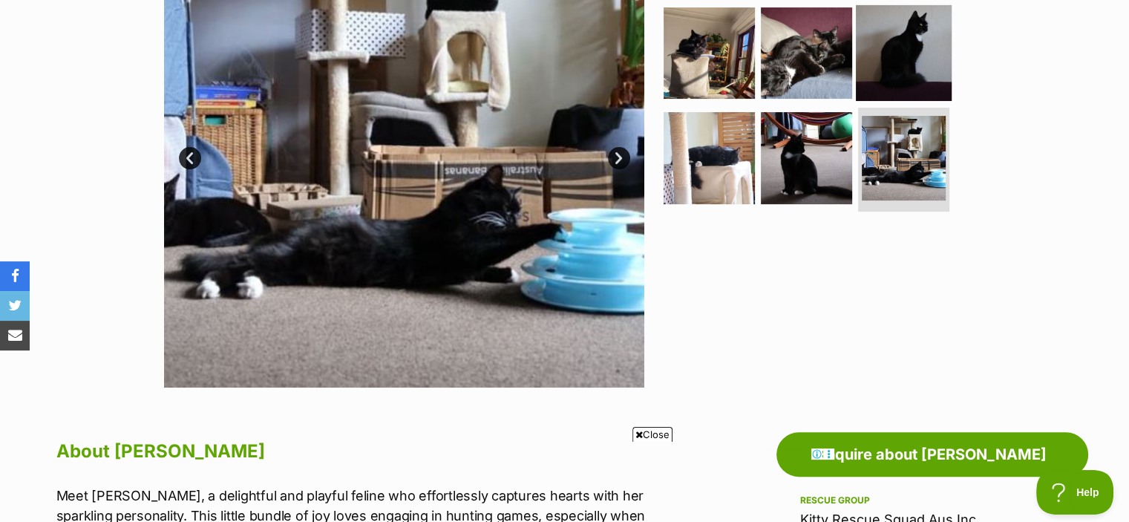
click at [941, 53] on img at bounding box center [904, 52] width 96 height 96
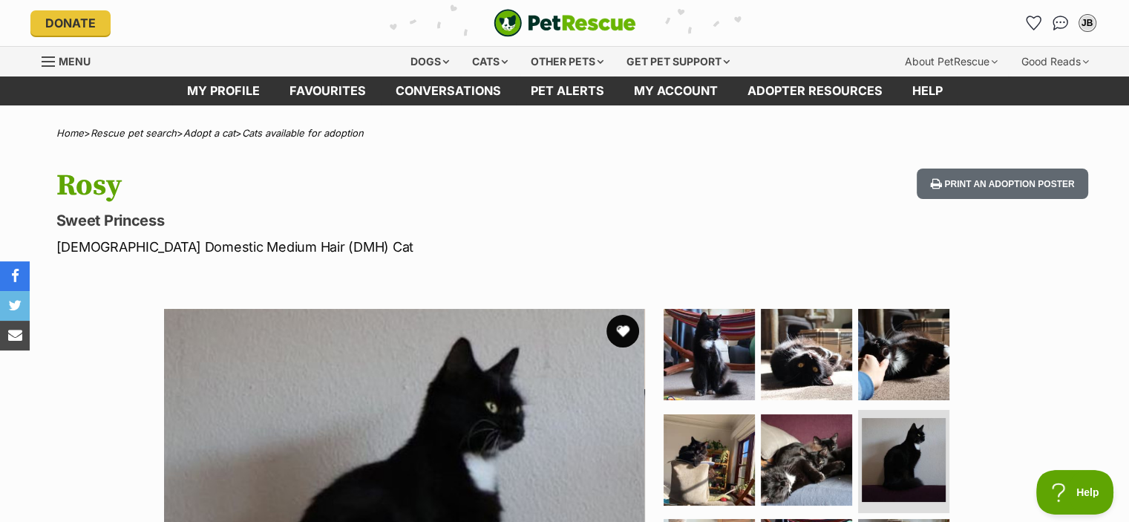
click at [623, 330] on button "favourite" at bounding box center [622, 331] width 33 height 33
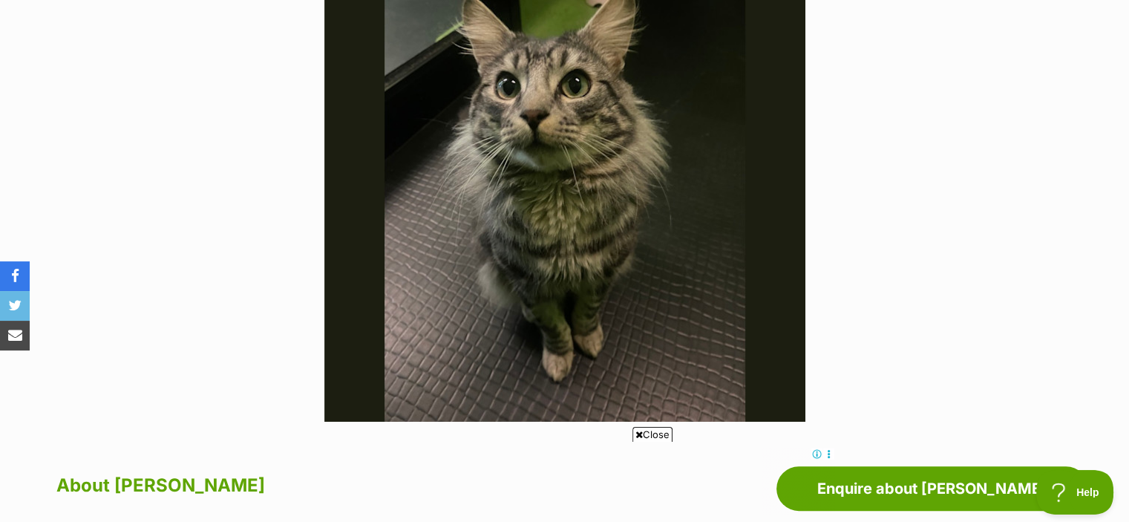
scroll to position [364, 0]
